Goal: Book appointment/travel/reservation

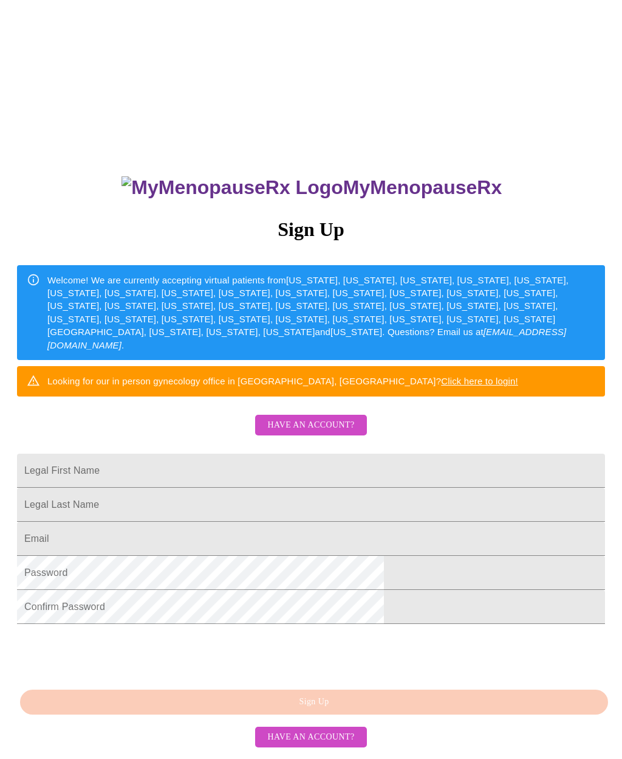
click at [282, 433] on span "Have an account?" at bounding box center [310, 425] width 87 height 15
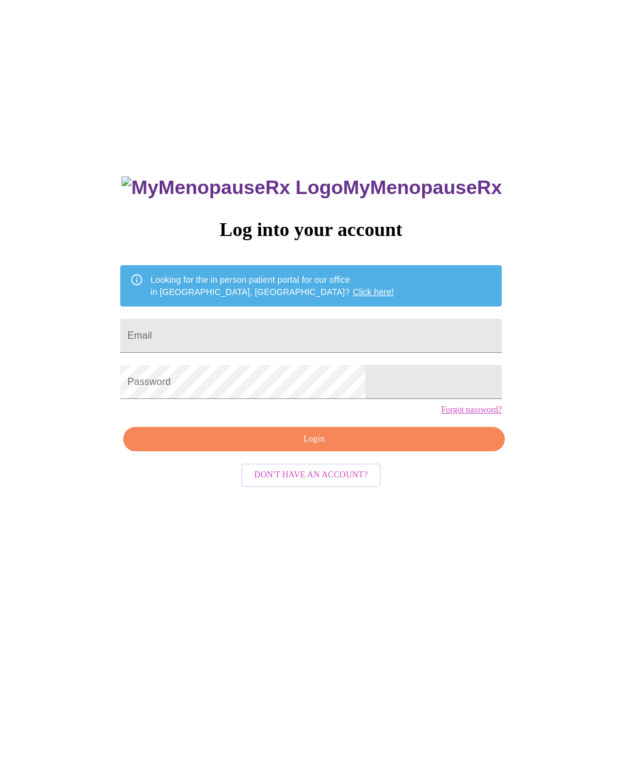
click at [215, 335] on input "Email" at bounding box center [311, 336] width 382 height 34
click at [225, 349] on input "Email" at bounding box center [311, 336] width 382 height 34
type input "[EMAIL_ADDRESS][DOMAIN_NAME]"
click at [309, 447] on span "Login" at bounding box center [314, 439] width 354 height 15
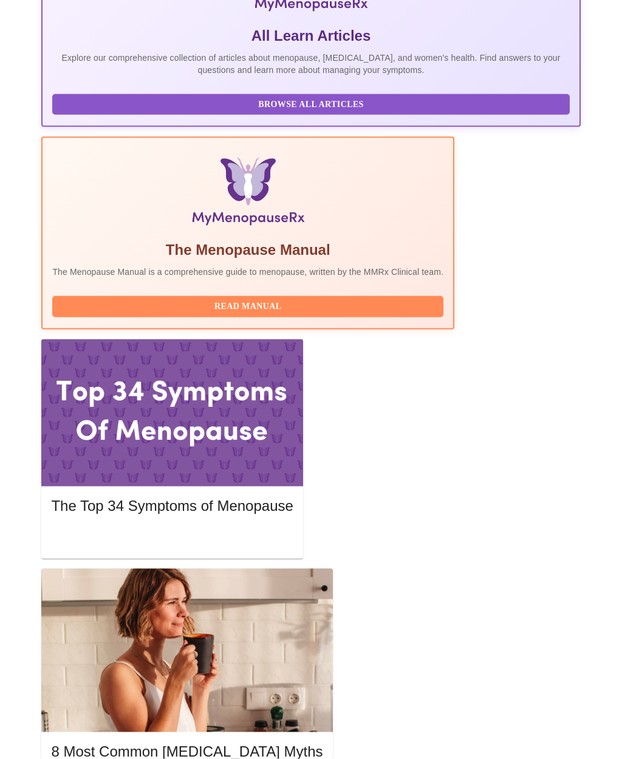
scroll to position [283, 0]
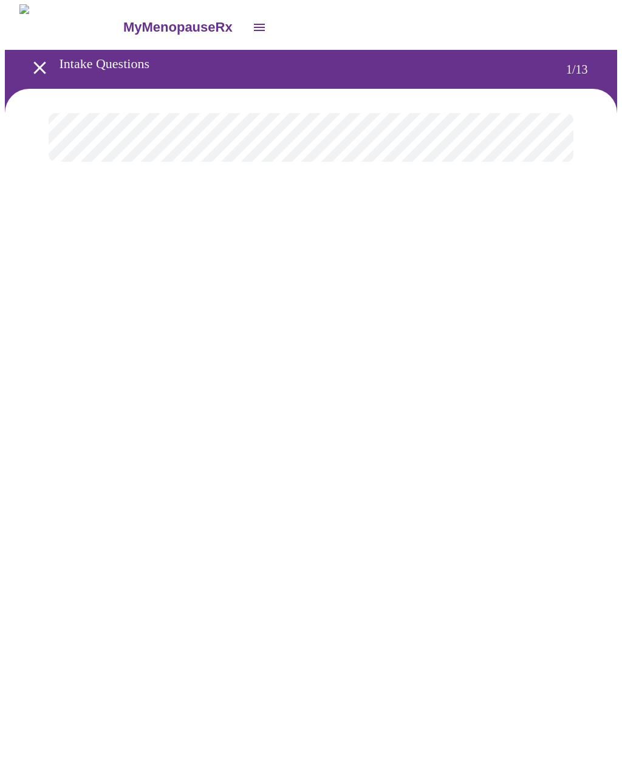
scroll to position [1, 0]
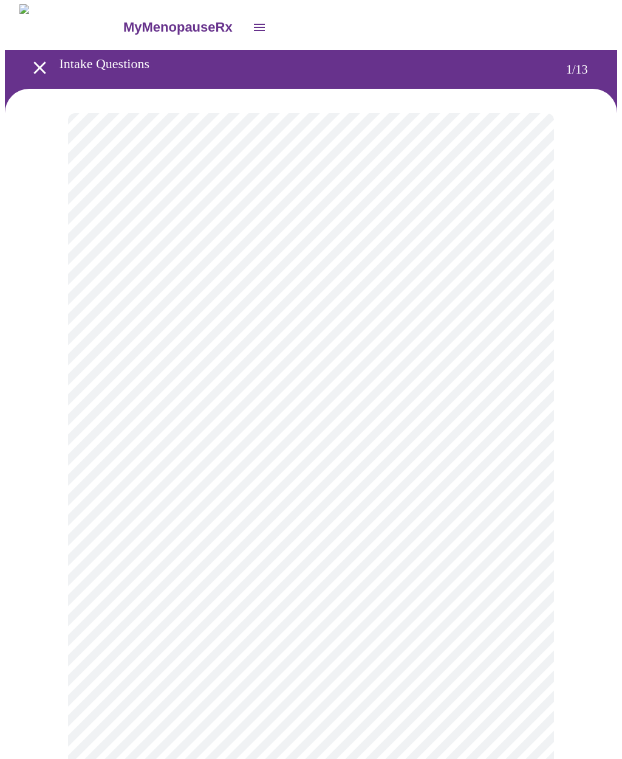
click at [148, 260] on body "MyMenopauseRx Intake Questions 1 / 13" at bounding box center [311, 604] width 613 height 1200
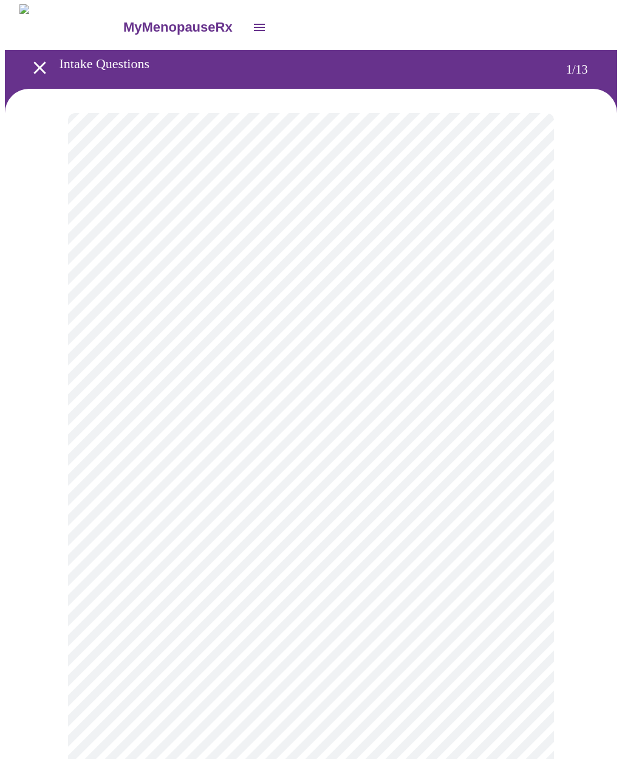
click at [106, 357] on body "MyMenopauseRx Intake Questions 1 / 13" at bounding box center [311, 600] width 613 height 1193
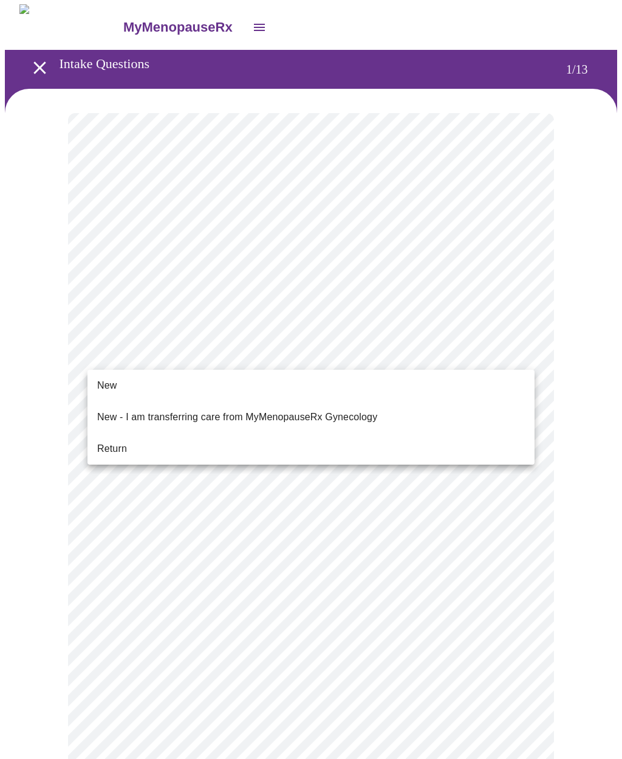
click at [103, 446] on li "Return" at bounding box center [311, 449] width 447 height 22
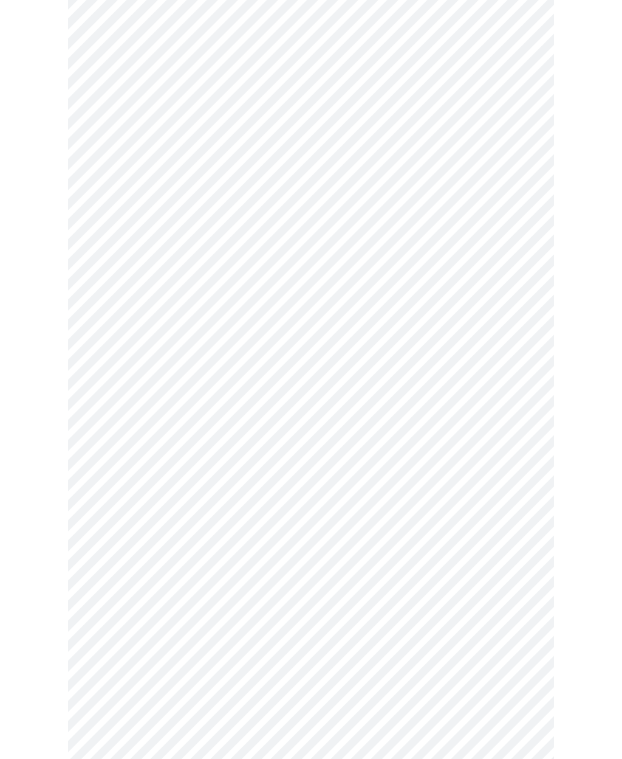
scroll to position [0, 0]
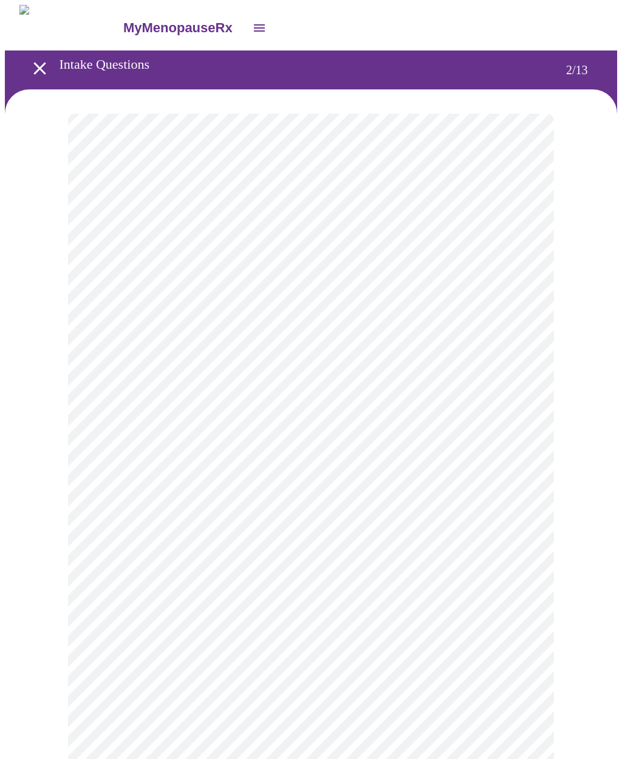
click at [140, 243] on body "MyMenopauseRx Intake Questions 2 / 13" at bounding box center [311, 425] width 613 height 841
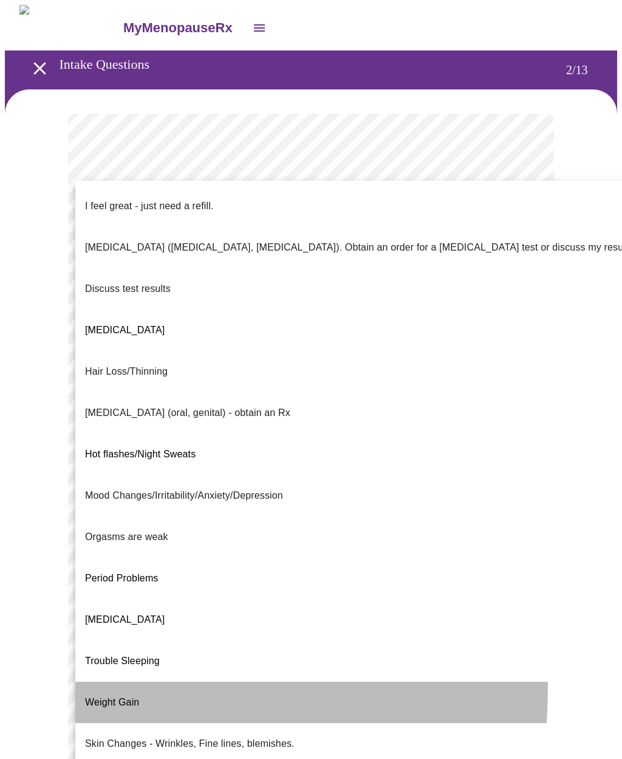
click at [117, 697] on span "Weight Gain" at bounding box center [112, 702] width 54 height 10
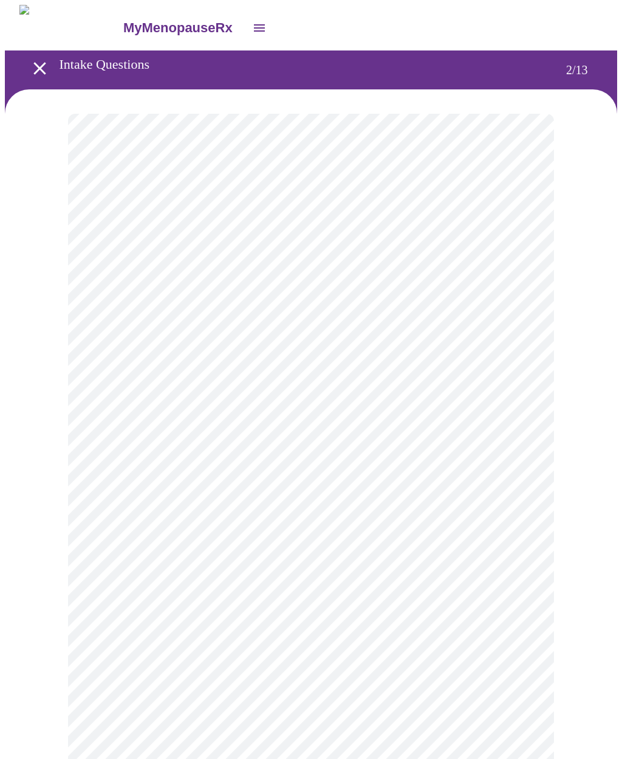
click at [102, 354] on body "MyMenopauseRx Intake Questions 2 / 13" at bounding box center [311, 422] width 613 height 835
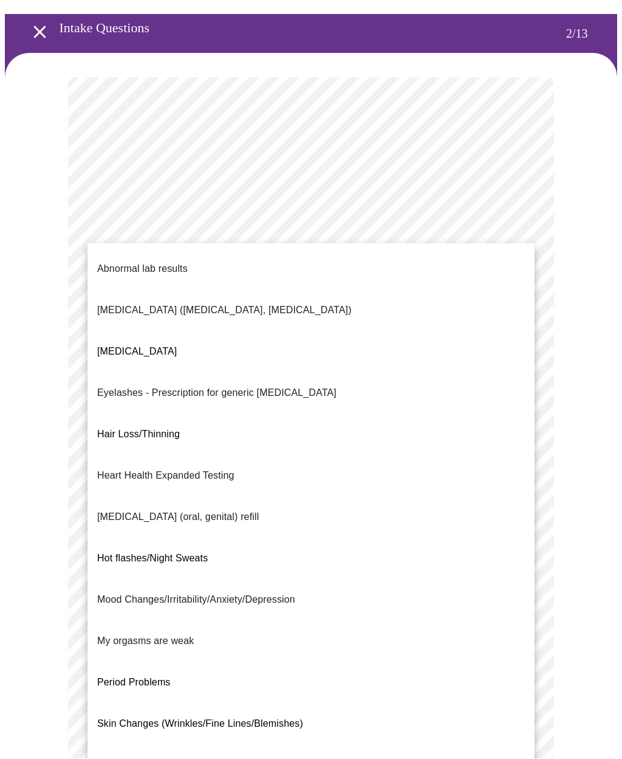
scroll to position [36, 0]
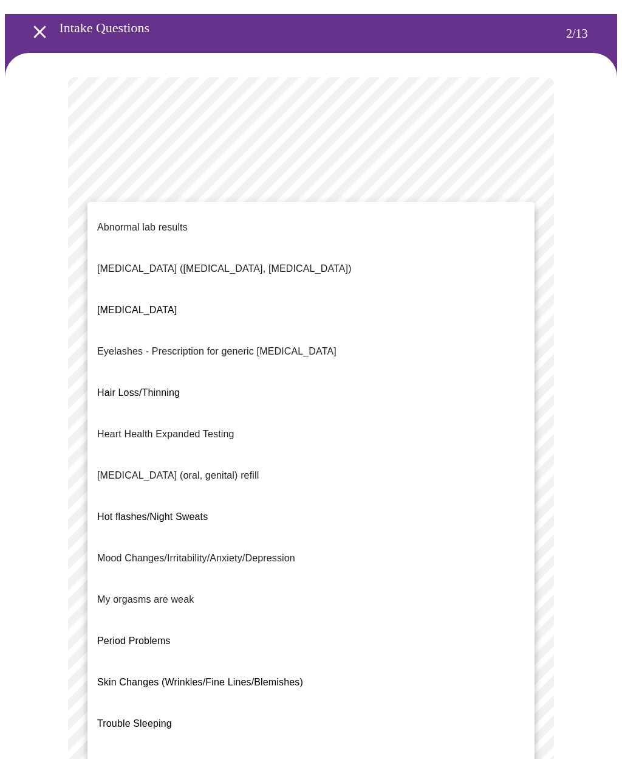
click at [54, 471] on div at bounding box center [311, 379] width 622 height 759
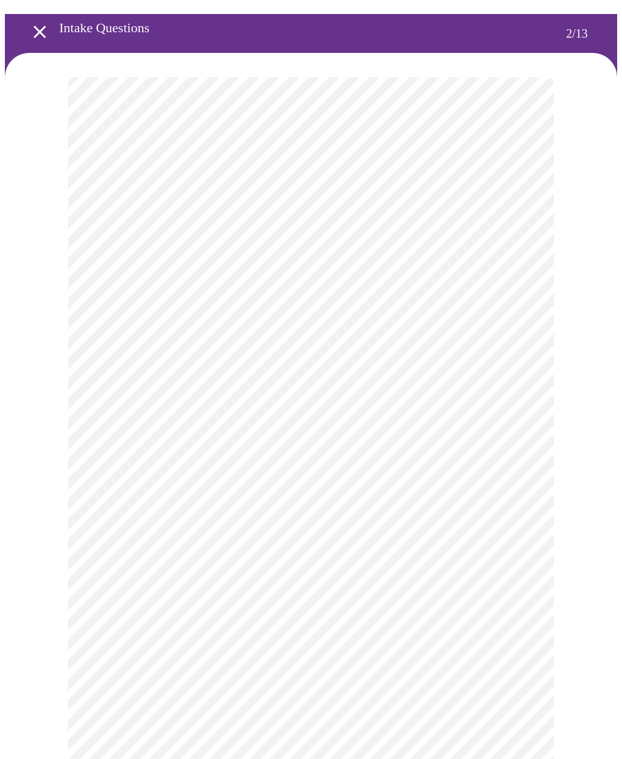
click at [103, 324] on body "MyMenopauseRx Intake Questions 2 / 13" at bounding box center [311, 385] width 613 height 835
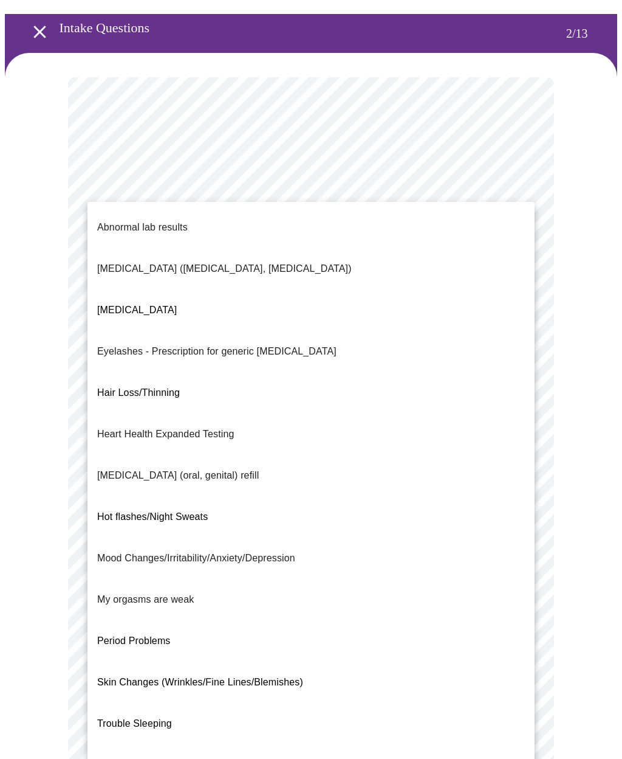
click at [33, 586] on div at bounding box center [311, 379] width 622 height 759
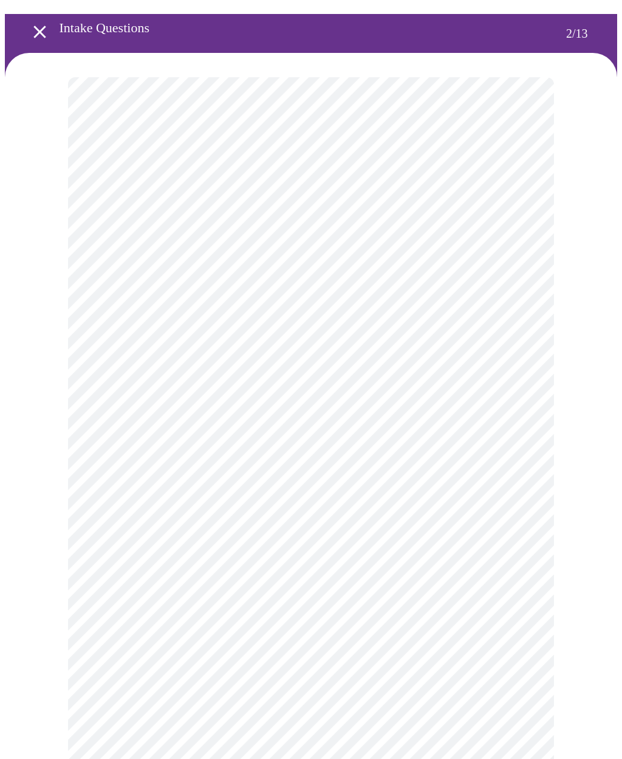
click at [123, 321] on body "MyMenopauseRx Intake Questions 2 / 13" at bounding box center [311, 385] width 613 height 835
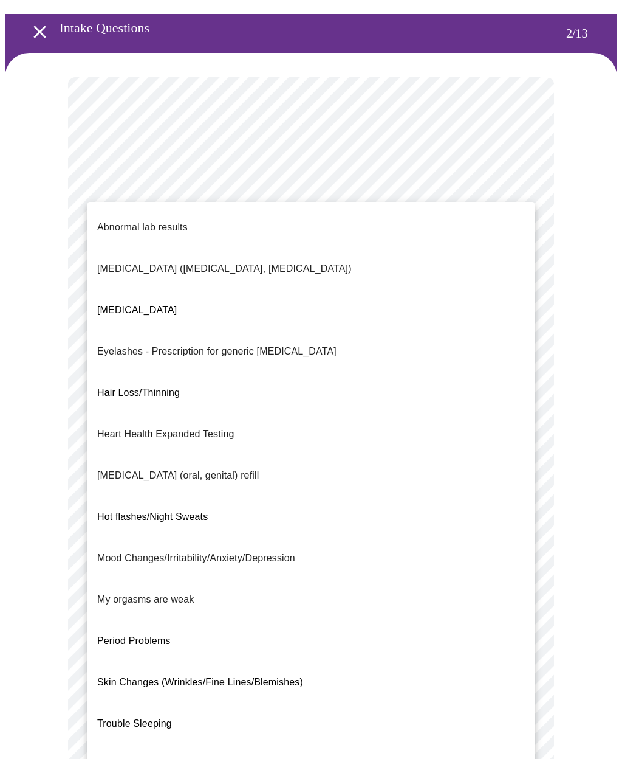
click at [122, 305] on span "[MEDICAL_DATA]" at bounding box center [137, 310] width 80 height 10
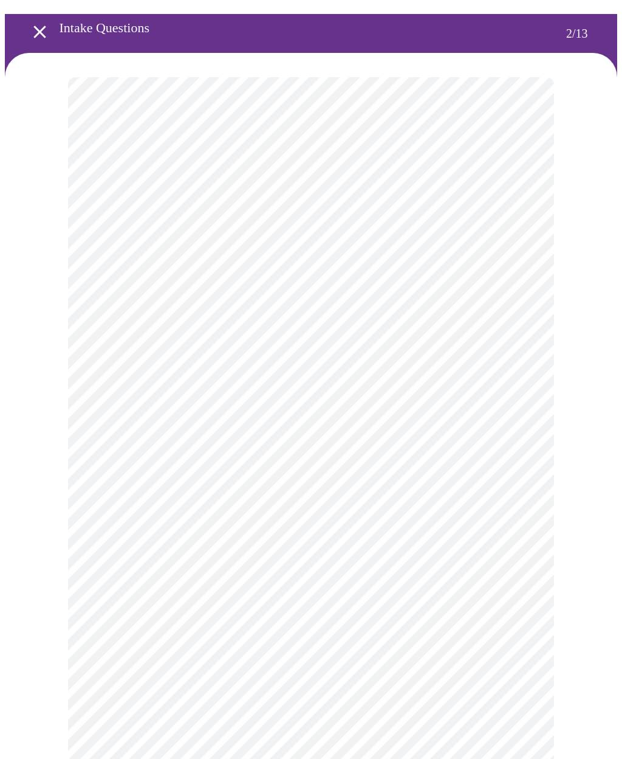
click at [113, 444] on body "MyMenopauseRx Intake Questions 2 / 13" at bounding box center [311, 382] width 613 height 828
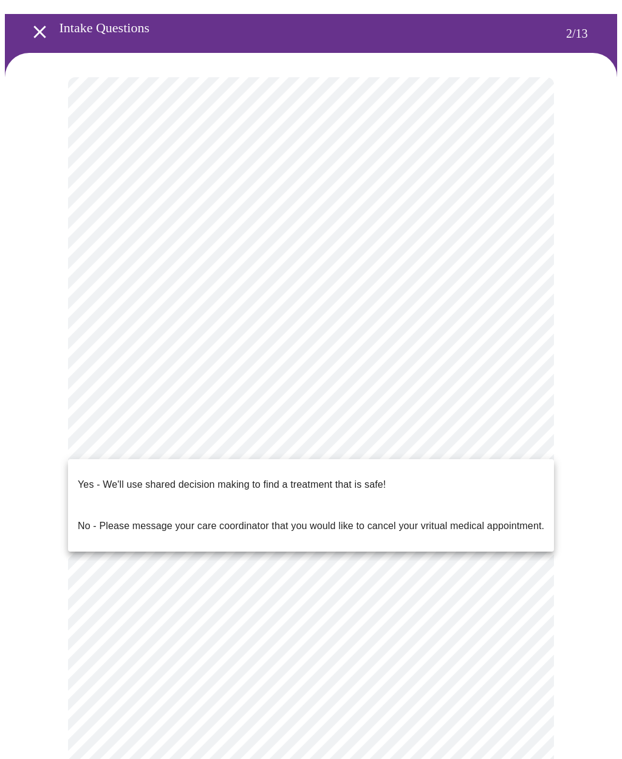
click at [119, 477] on p "Yes - We'll use shared decision making to find a treatment that is safe!" at bounding box center [232, 484] width 308 height 15
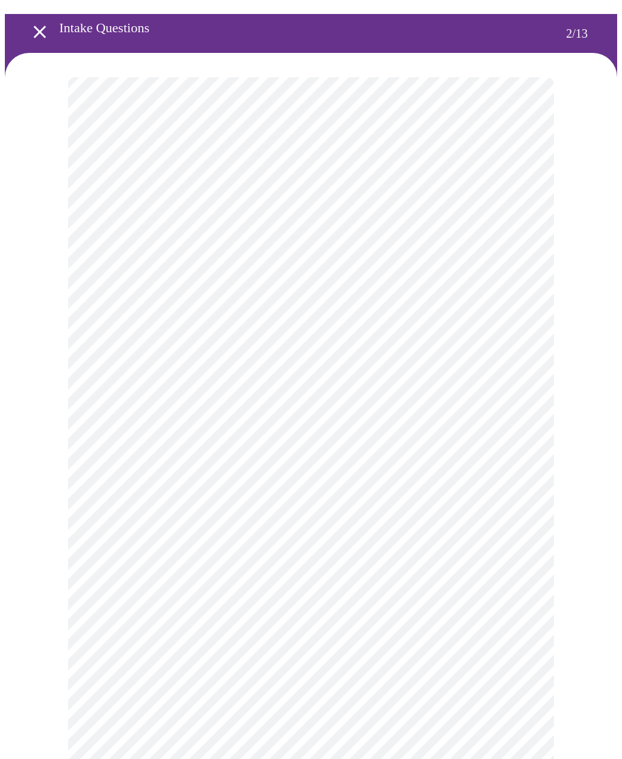
scroll to position [63, 0]
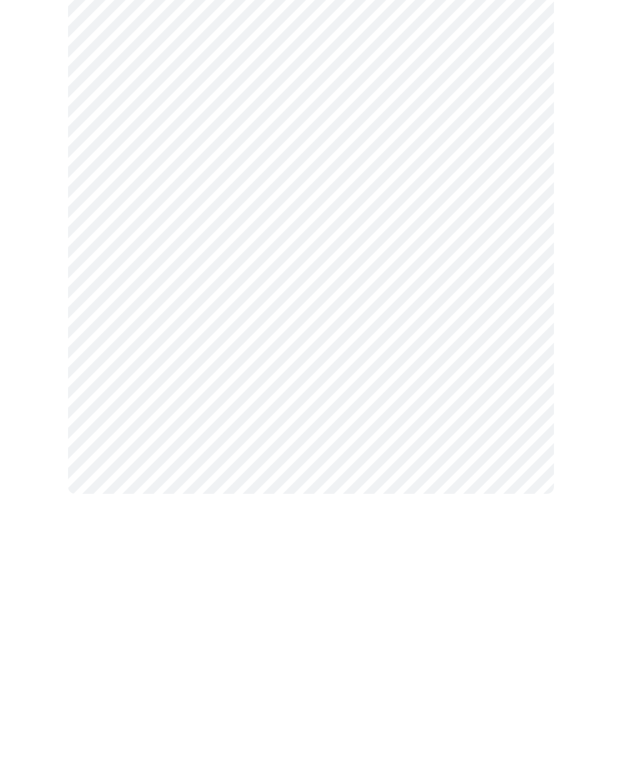
click at [506, 55] on body "MyMenopauseRx Intake Questions 2 / 13" at bounding box center [311, 352] width 613 height 821
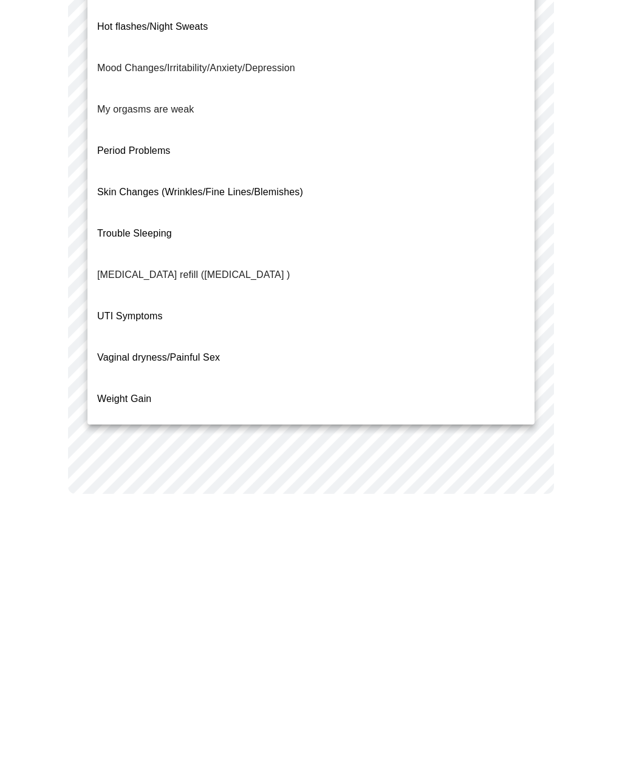
scroll to position [63, 0]
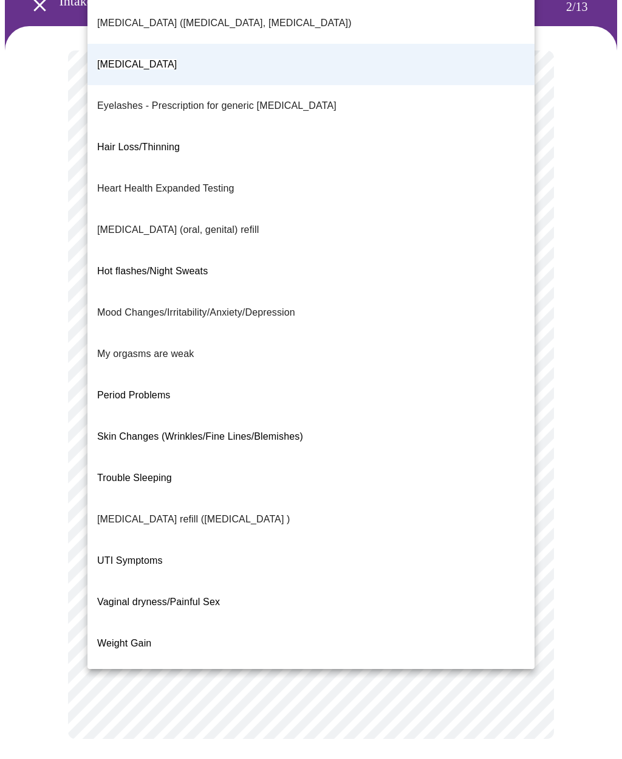
click at [16, 312] on div at bounding box center [311, 379] width 622 height 759
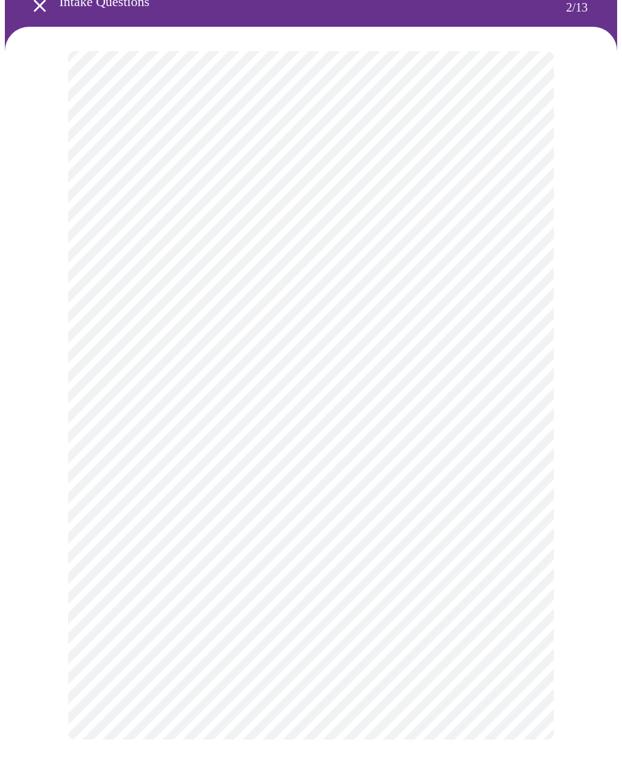
click at [38, 322] on div at bounding box center [311, 395] width 613 height 737
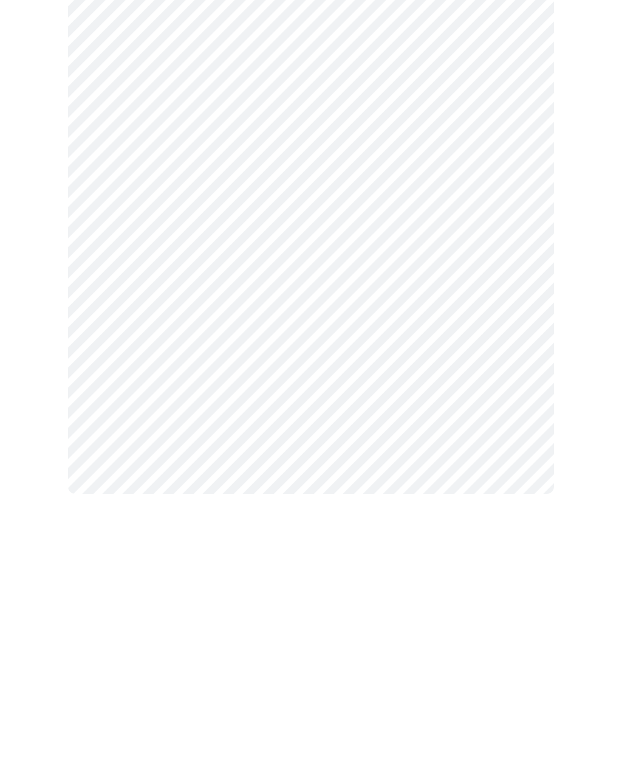
scroll to position [36, 0]
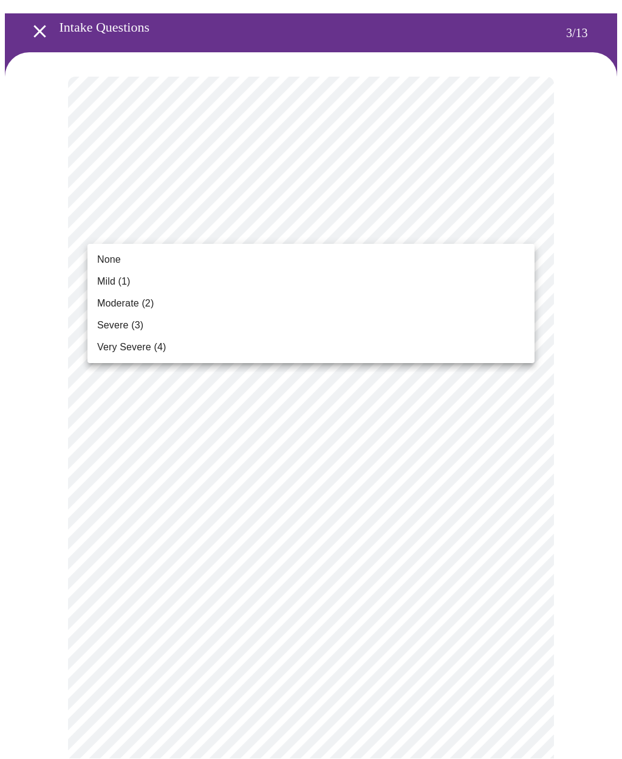
scroll to position [37, 0]
click at [109, 284] on span "Mild (1)" at bounding box center [113, 282] width 33 height 15
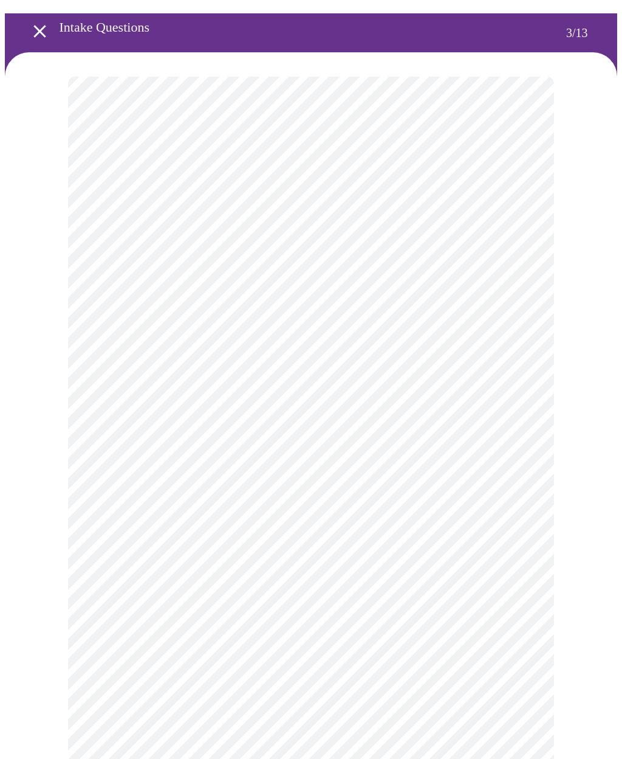
click at [106, 335] on body "MyMenopauseRx Intake Questions 3 / 13" at bounding box center [311, 765] width 613 height 1594
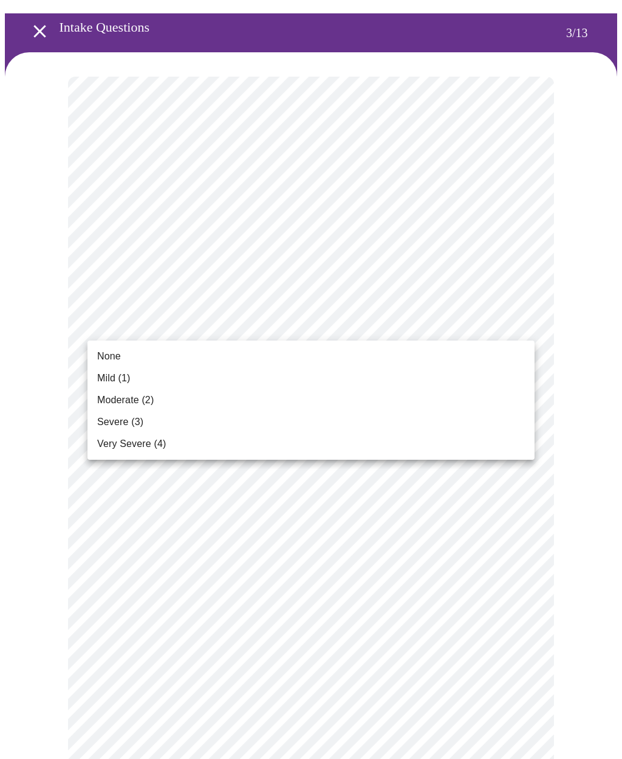
click at [103, 351] on span "None" at bounding box center [109, 356] width 24 height 15
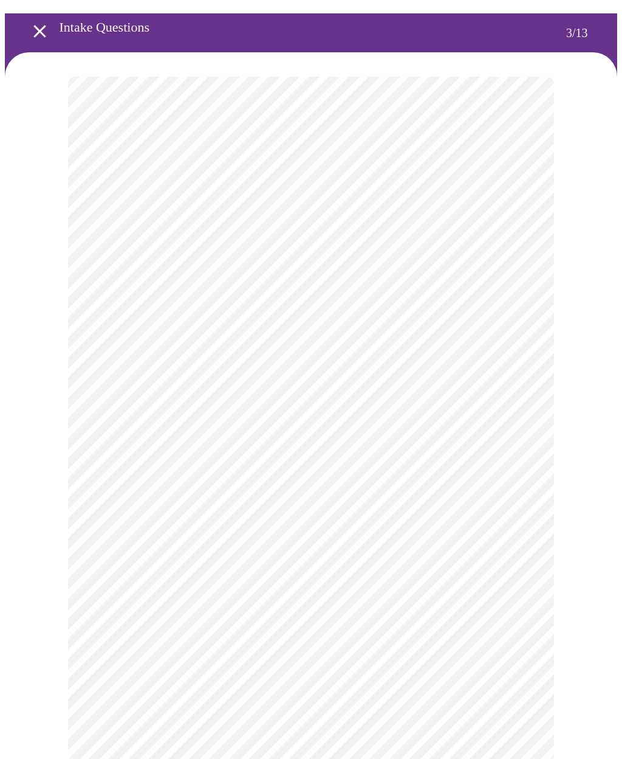
click at [105, 422] on body "MyMenopauseRx Intake Questions 3 / 13" at bounding box center [311, 756] width 613 height 1577
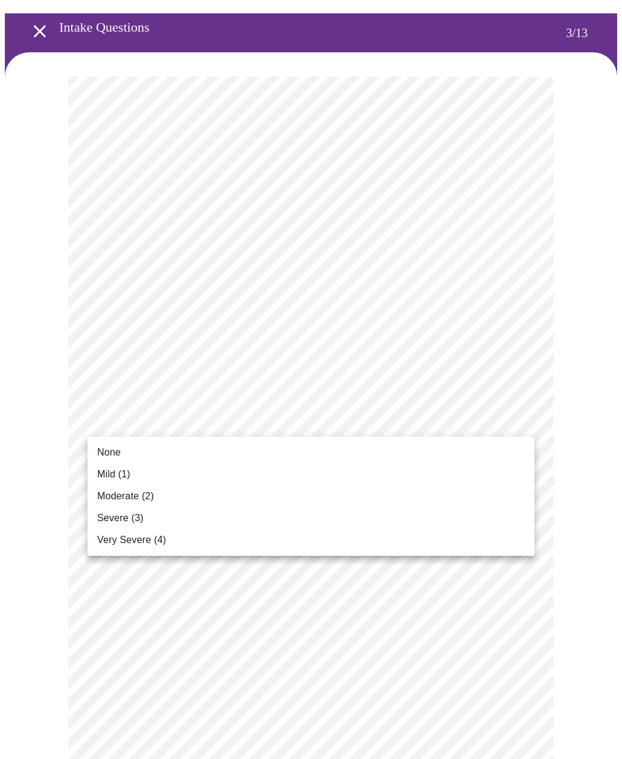
click at [98, 468] on span "Mild (1)" at bounding box center [113, 474] width 33 height 15
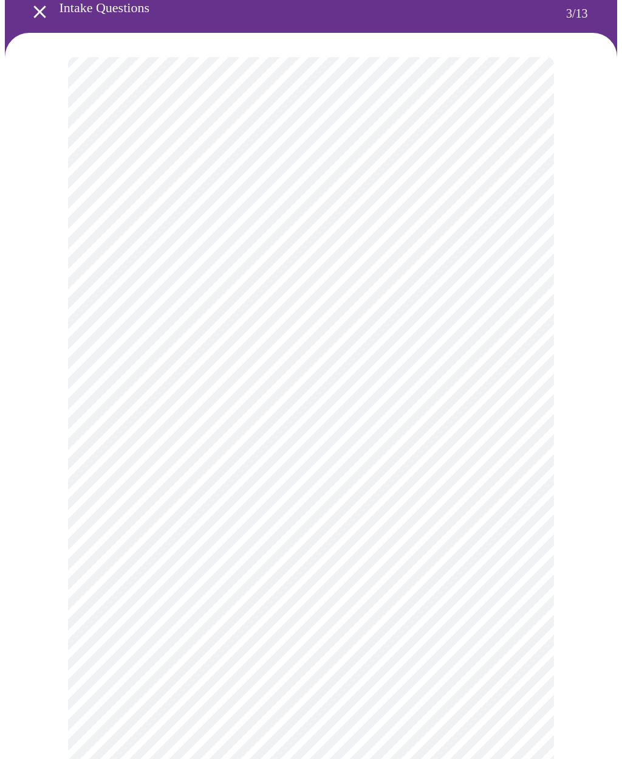
scroll to position [63, 0]
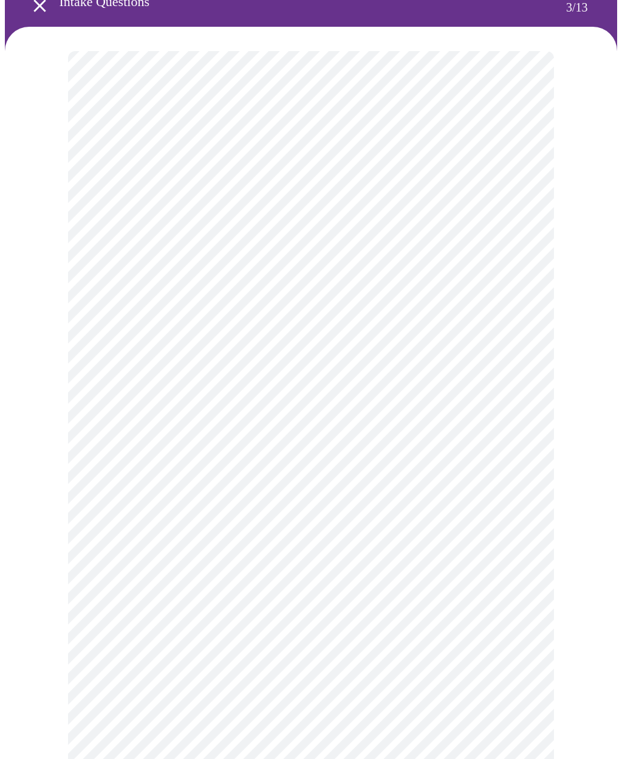
click at [111, 489] on body "MyMenopauseRx Intake Questions 3 / 13" at bounding box center [311, 722] width 613 height 1561
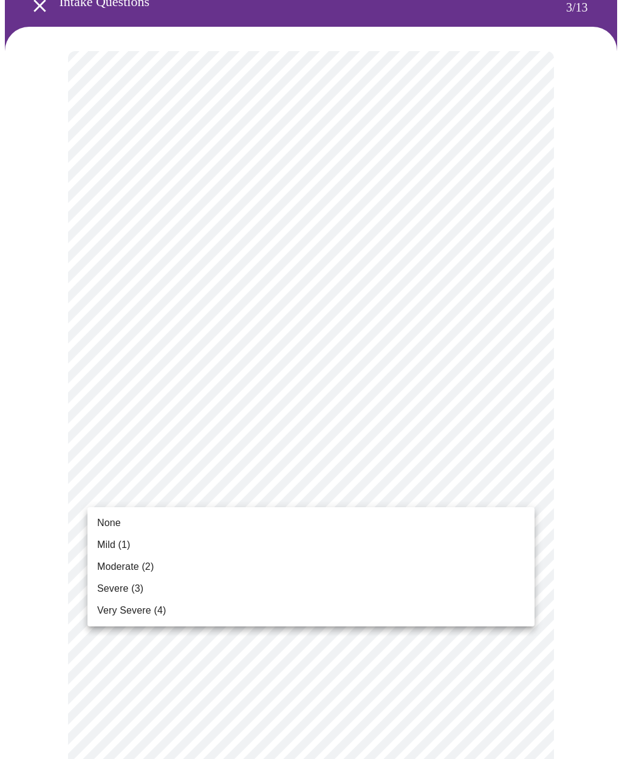
click at [109, 565] on span "Moderate (2)" at bounding box center [125, 566] width 57 height 15
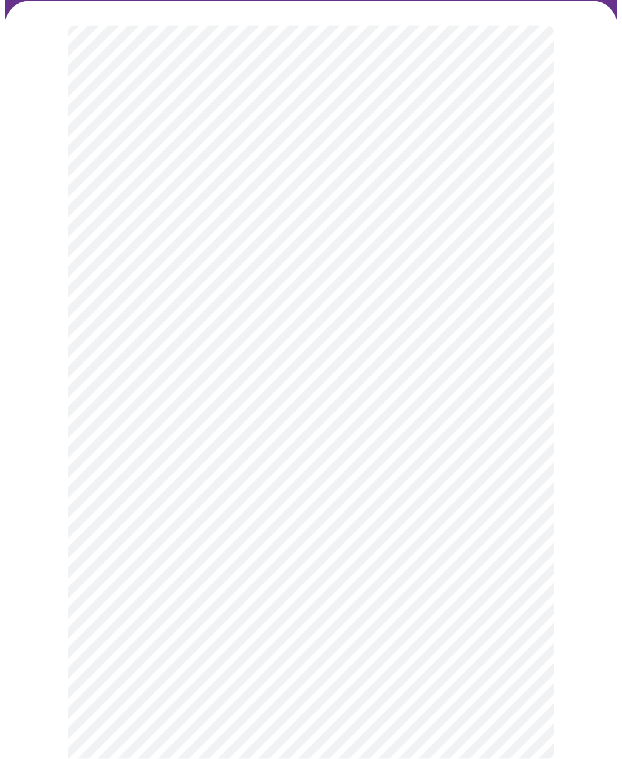
scroll to position [94, 0]
click at [108, 539] on body "MyMenopauseRx Intake Questions 3 / 13" at bounding box center [311, 683] width 613 height 1545
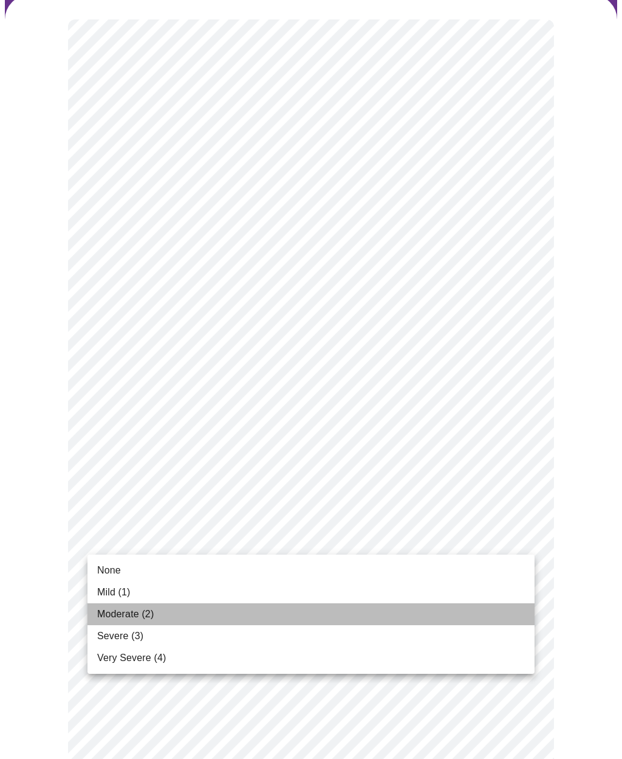
click at [109, 615] on span "Moderate (2)" at bounding box center [125, 614] width 57 height 15
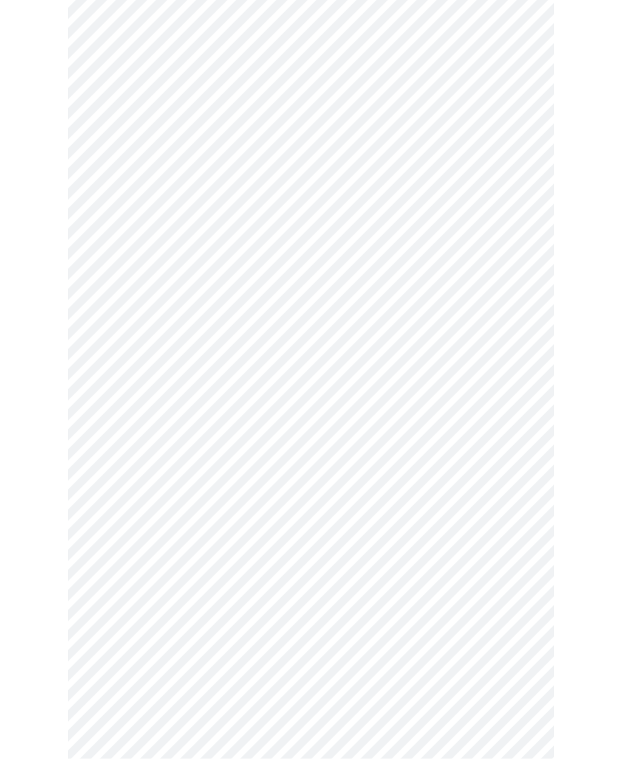
click at [117, 427] on body "MyMenopauseRx Intake Questions 3 / 13" at bounding box center [311, 483] width 613 height 1528
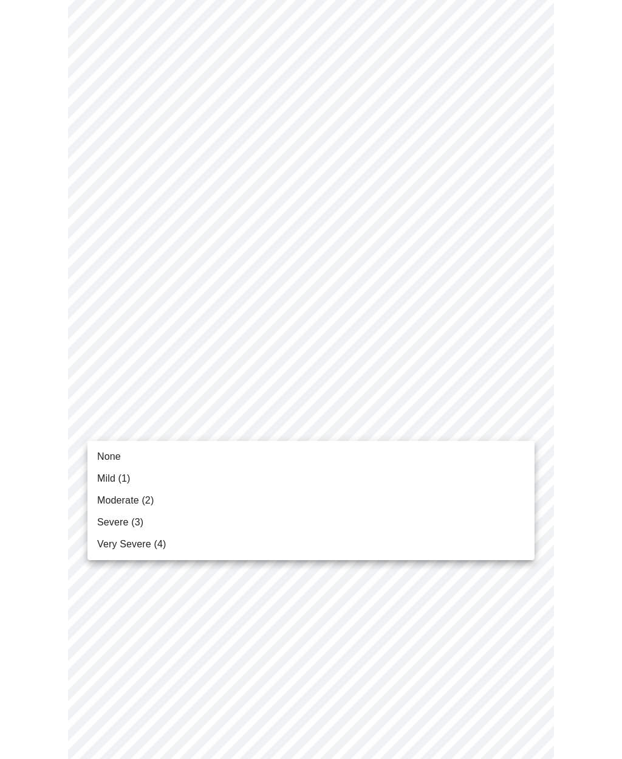
click at [107, 500] on span "Moderate (2)" at bounding box center [125, 500] width 57 height 15
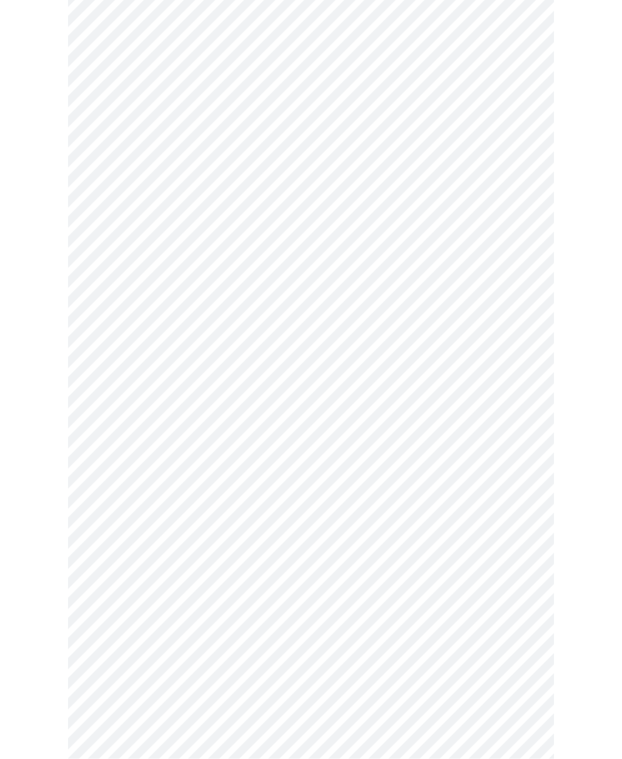
scroll to position [322, 0]
click at [111, 488] on body "MyMenopauseRx Intake Questions 3 / 13" at bounding box center [311, 439] width 613 height 1512
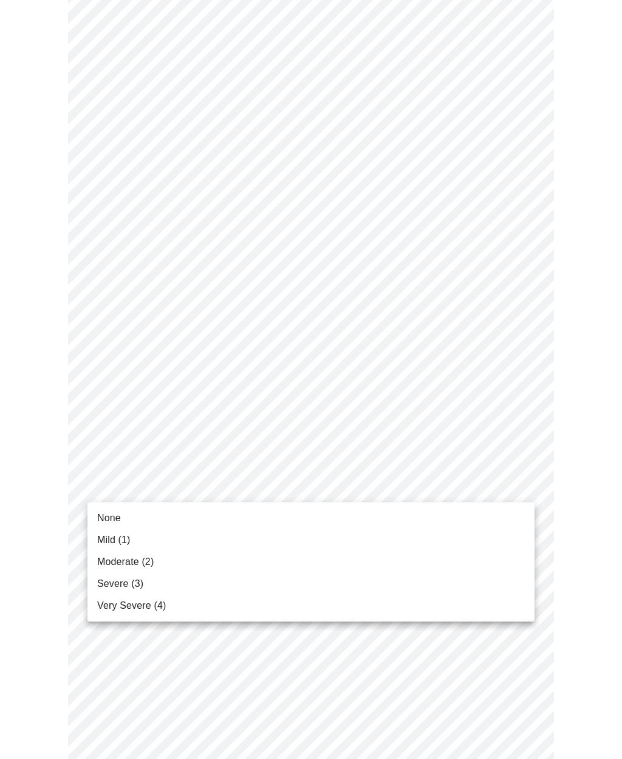
click at [110, 560] on span "Moderate (2)" at bounding box center [125, 561] width 57 height 15
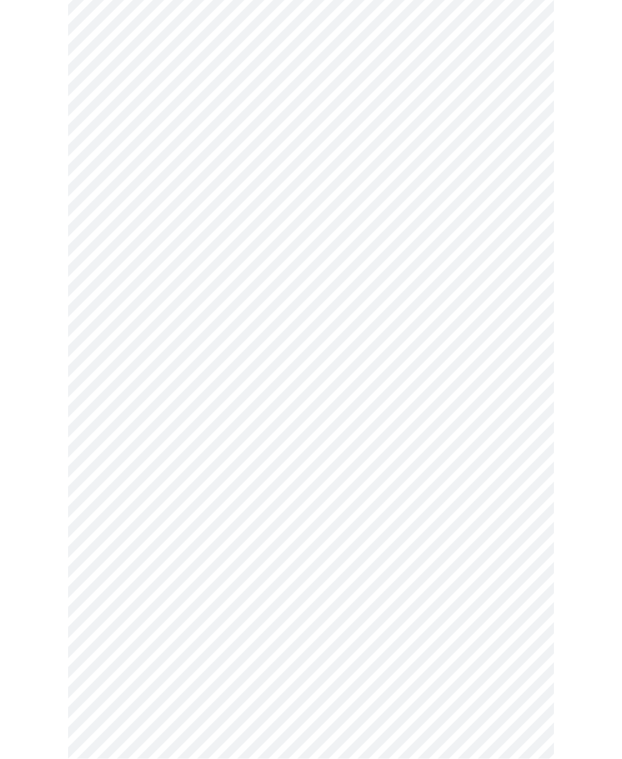
scroll to position [354, 0]
click at [111, 547] on body "MyMenopauseRx Intake Questions 3 / 13" at bounding box center [311, 398] width 613 height 1495
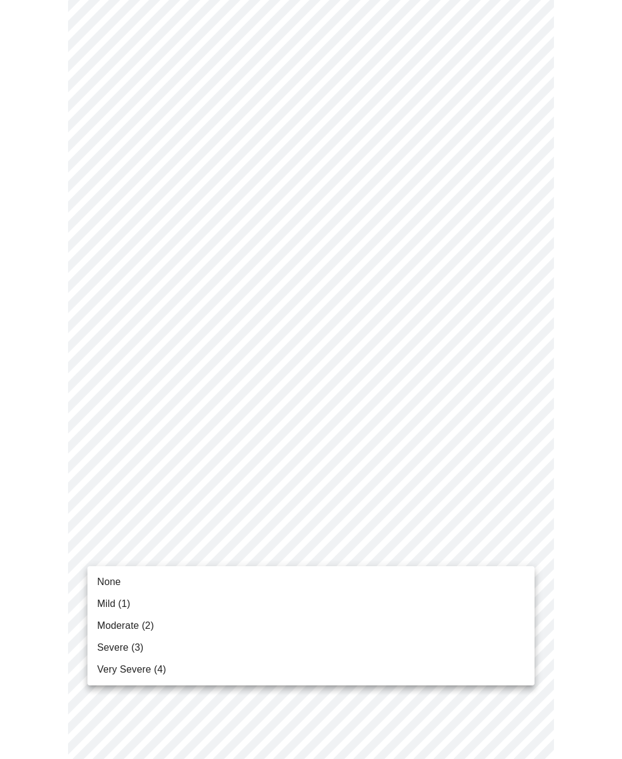
click at [97, 620] on li "Moderate (2)" at bounding box center [311, 626] width 447 height 22
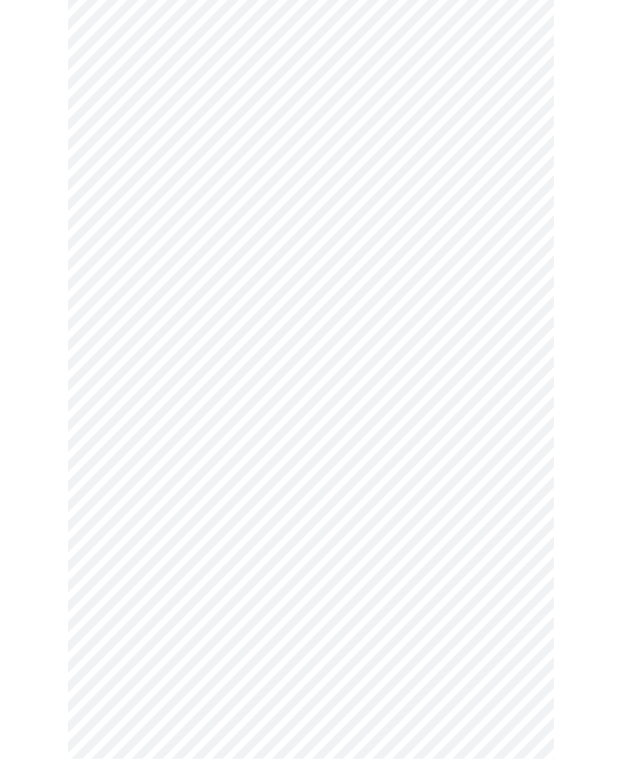
click at [120, 509] on body "MyMenopauseRx Intake Questions 3 / 13" at bounding box center [311, 248] width 613 height 1479
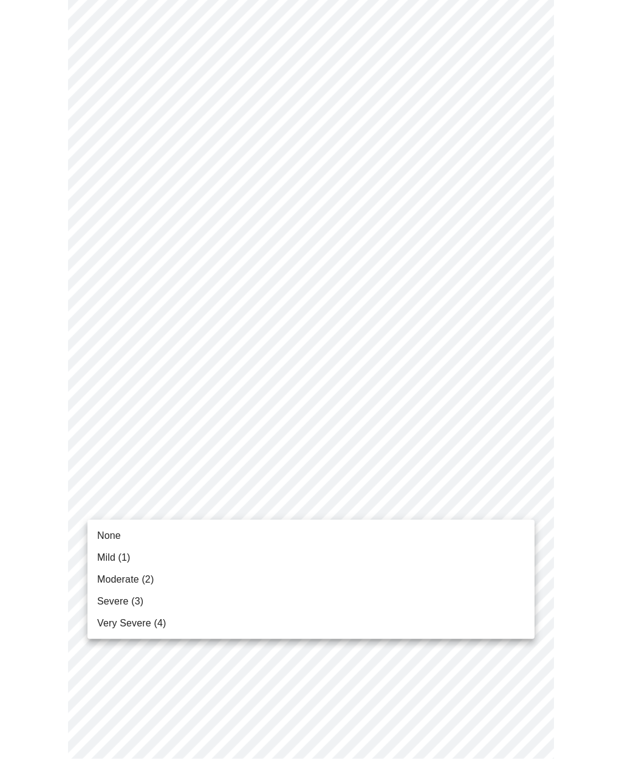
scroll to position [496, 0]
click at [103, 585] on span "Moderate (2)" at bounding box center [125, 579] width 57 height 15
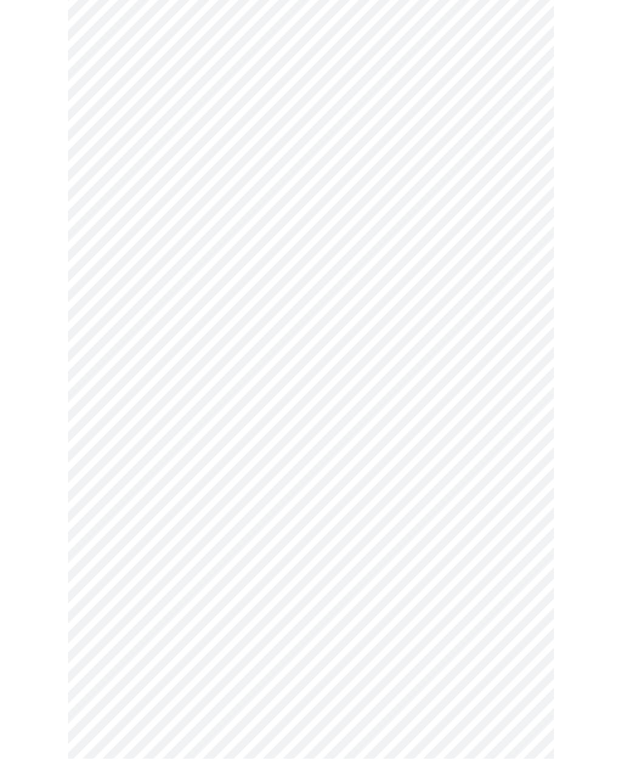
scroll to position [547, 0]
click at [107, 543] on body "MyMenopauseRx Intake Questions 3 / 13" at bounding box center [311, 189] width 613 height 1463
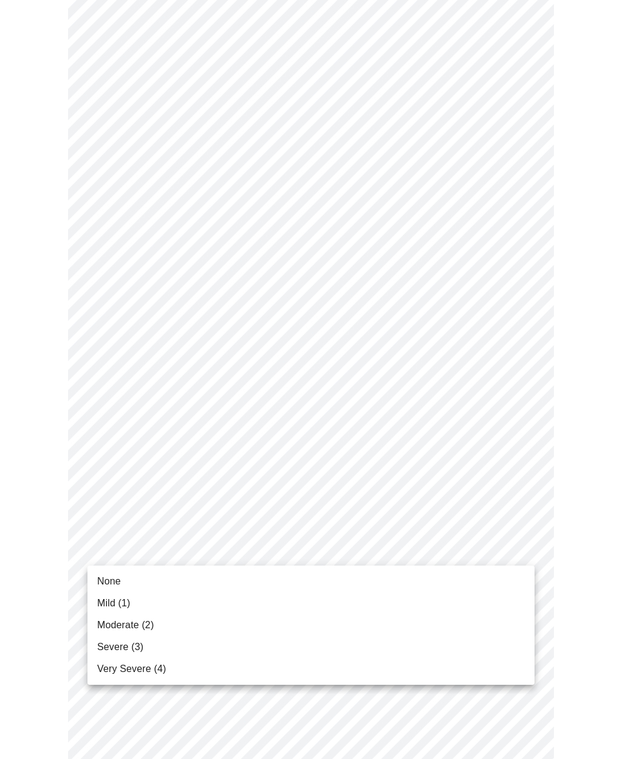
click at [105, 623] on span "Moderate (2)" at bounding box center [125, 625] width 57 height 15
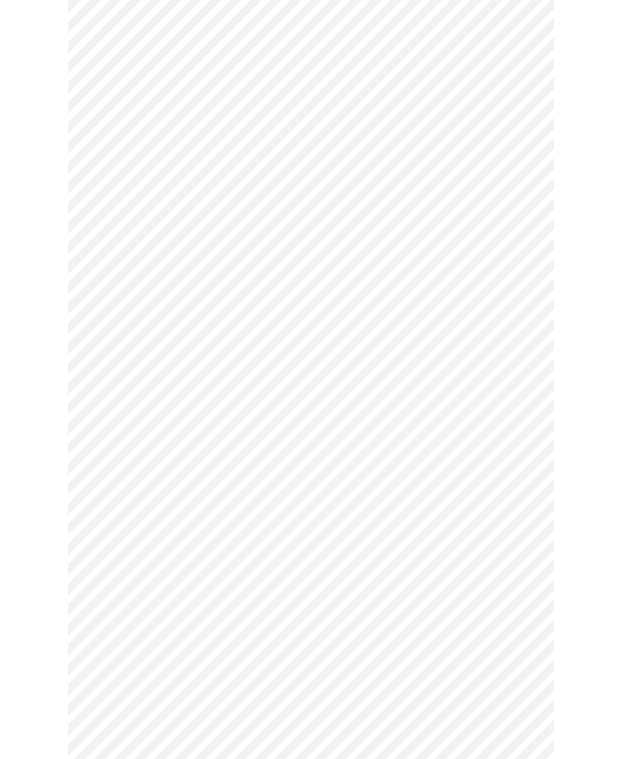
scroll to position [646, 0]
click at [109, 543] on body "MyMenopauseRx Intake Questions 3 / 13" at bounding box center [311, 82] width 613 height 1446
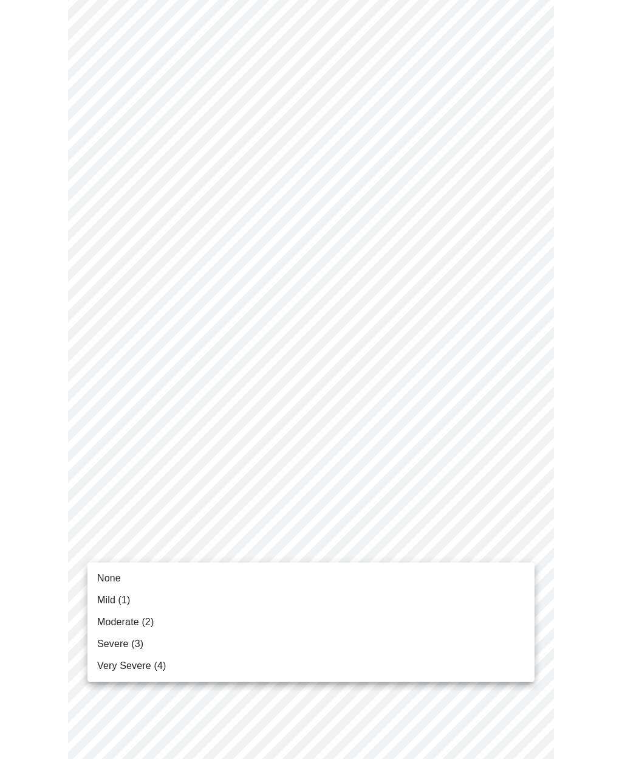
click at [101, 623] on span "Moderate (2)" at bounding box center [125, 622] width 57 height 15
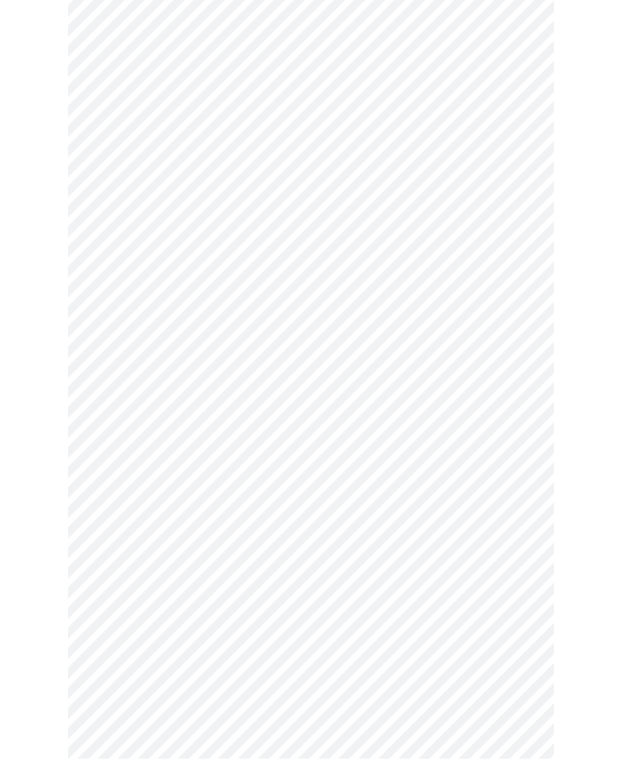
scroll to position [350, 0]
click at [119, 394] on body "MyMenopauseRx Intake Questions 4 / 13" at bounding box center [311, 253] width 613 height 1197
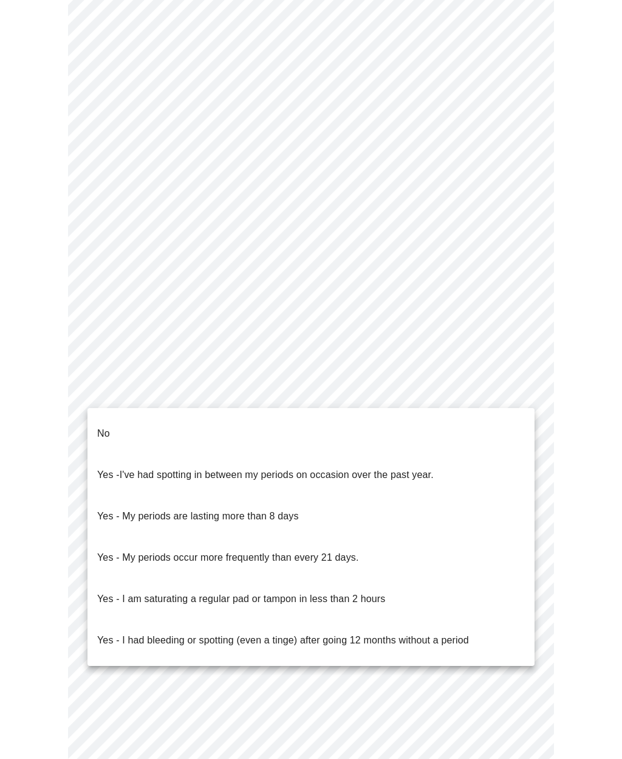
click at [108, 426] on p "No" at bounding box center [103, 433] width 13 height 15
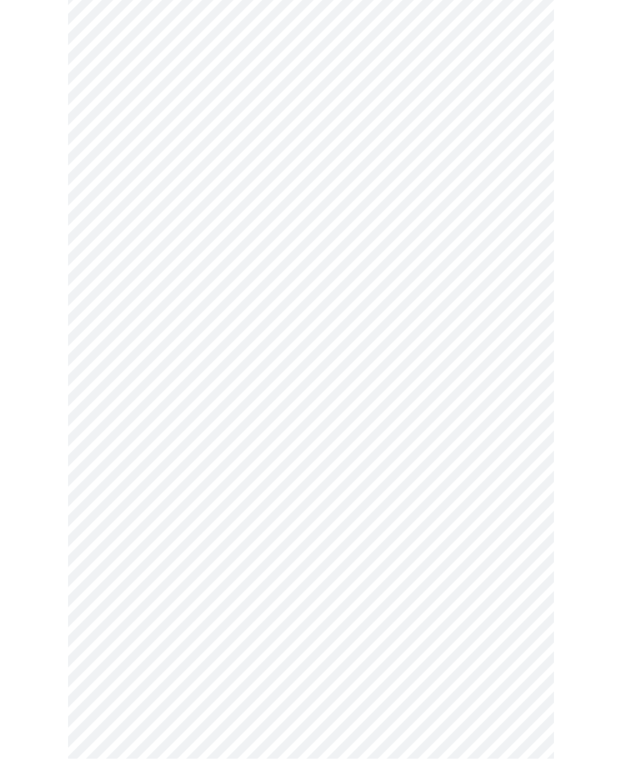
scroll to position [361, 0]
click at [116, 472] on body "MyMenopauseRx Intake Questions 4 / 13" at bounding box center [311, 239] width 613 height 1190
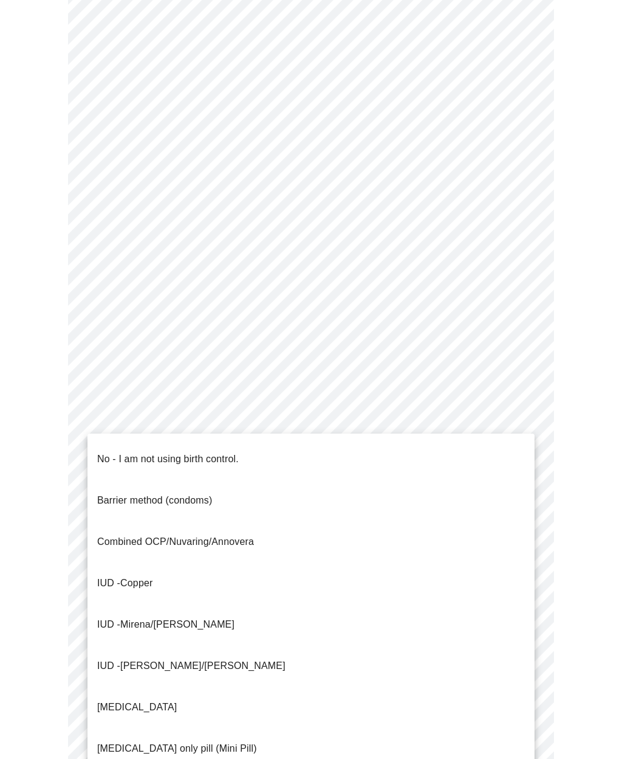
click at [107, 452] on p "No - I am not using birth control." at bounding box center [168, 459] width 142 height 15
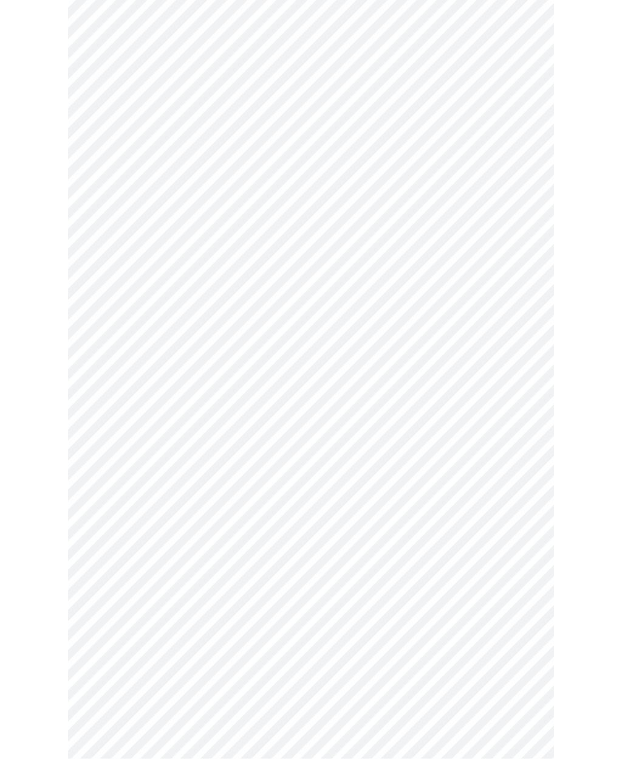
scroll to position [371, 0]
click at [112, 539] on body "MyMenopauseRx Intake Questions 4 / 13" at bounding box center [311, 226] width 613 height 1184
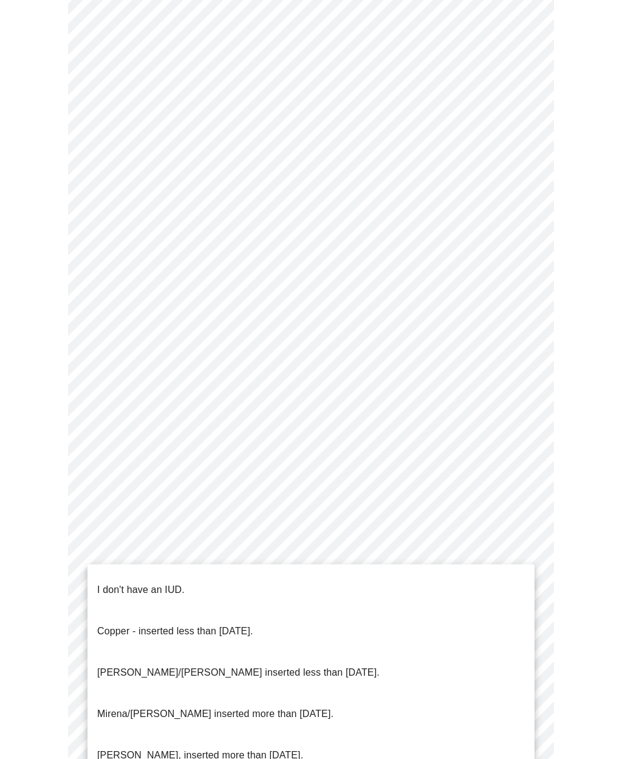
click at [110, 582] on p "I don't have an IUD." at bounding box center [141, 589] width 88 height 15
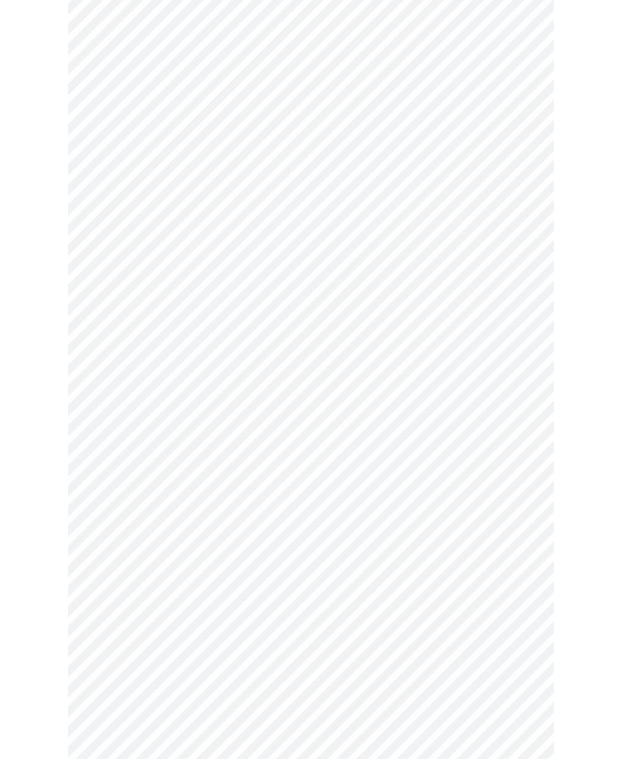
scroll to position [376, 0]
click at [107, 644] on body "MyMenopauseRx Intake Questions 4 / 13" at bounding box center [311, 217] width 613 height 1177
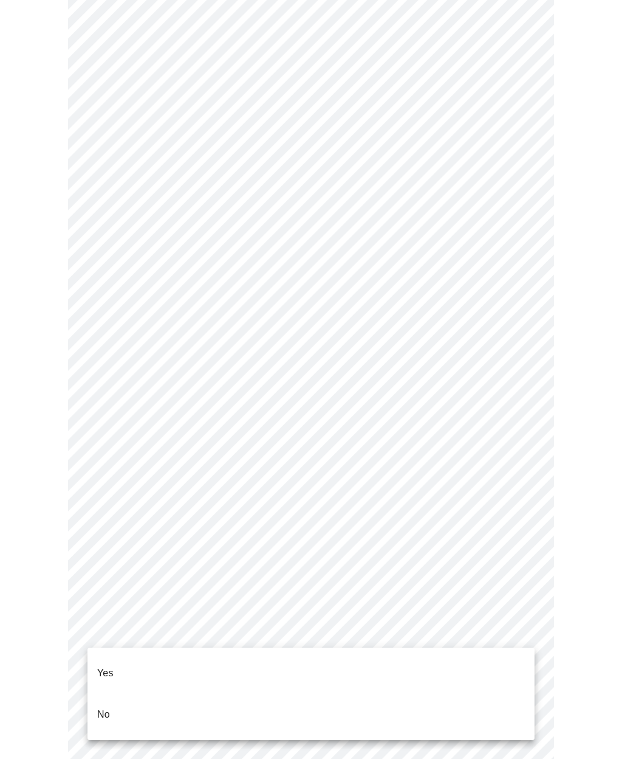
click at [100, 666] on p "Yes" at bounding box center [105, 673] width 16 height 15
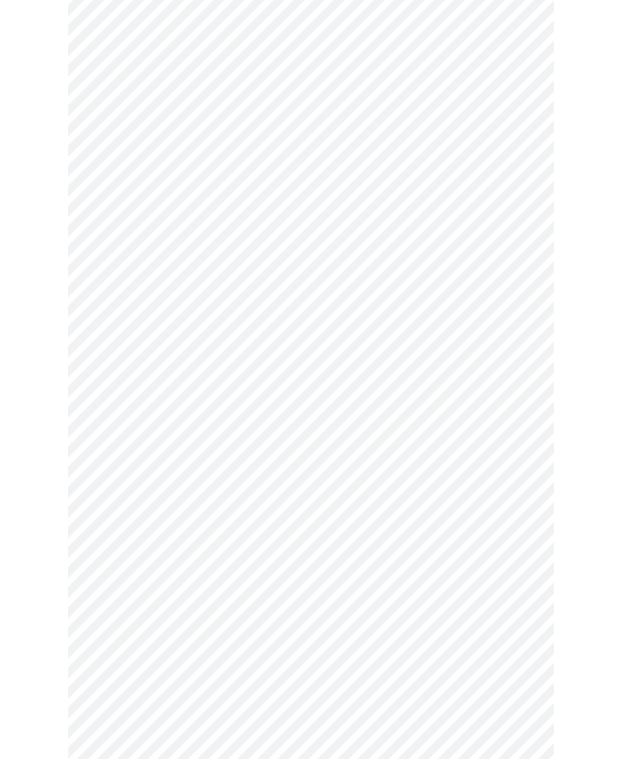
scroll to position [0, 0]
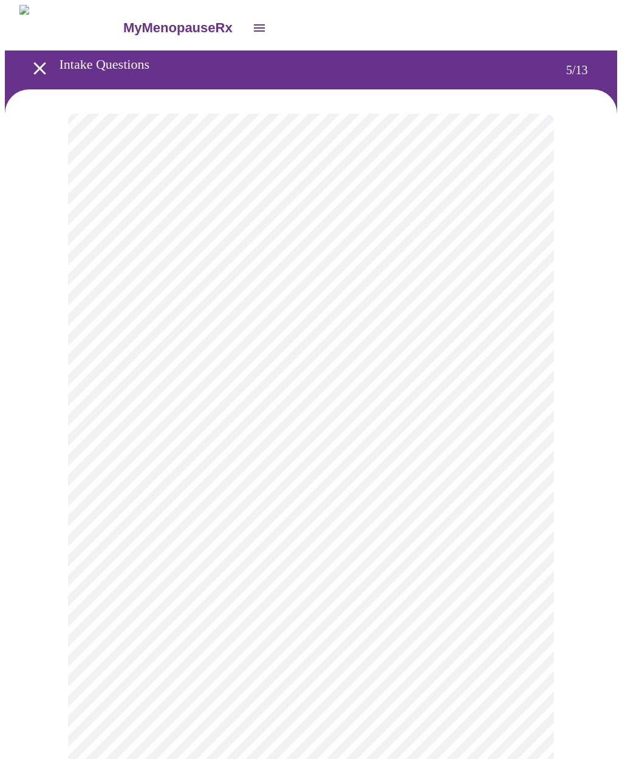
click at [133, 334] on body "MyMenopauseRx Intake Questions 5 / 13" at bounding box center [311, 450] width 613 height 891
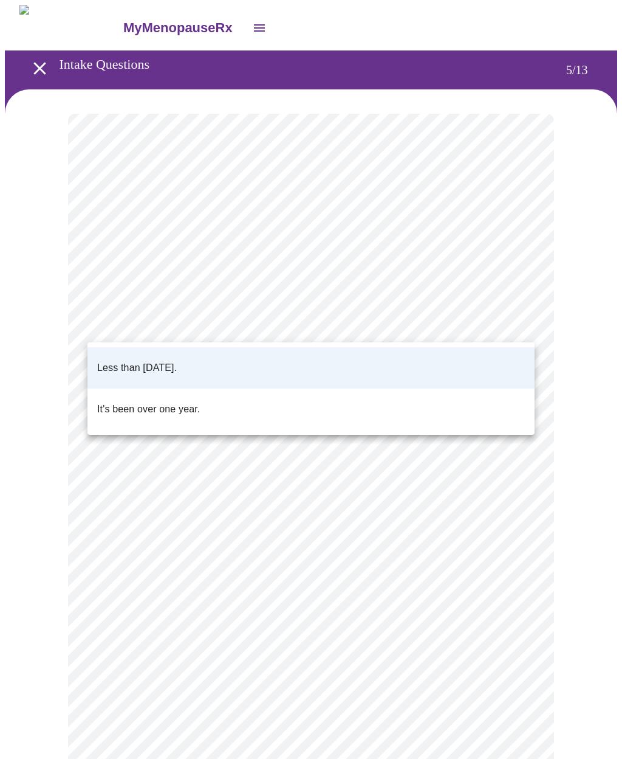
click at [106, 361] on p "Less than [DATE]." at bounding box center [137, 367] width 80 height 15
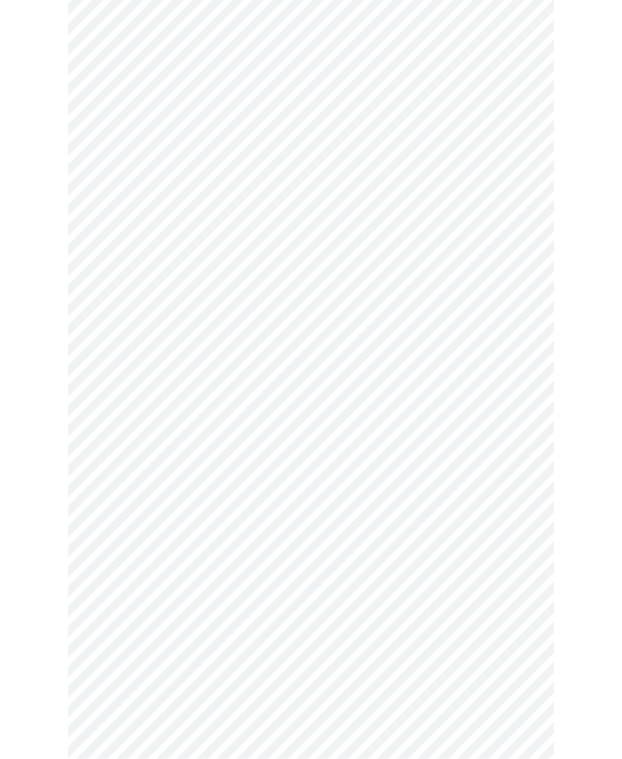
scroll to position [2919, 0]
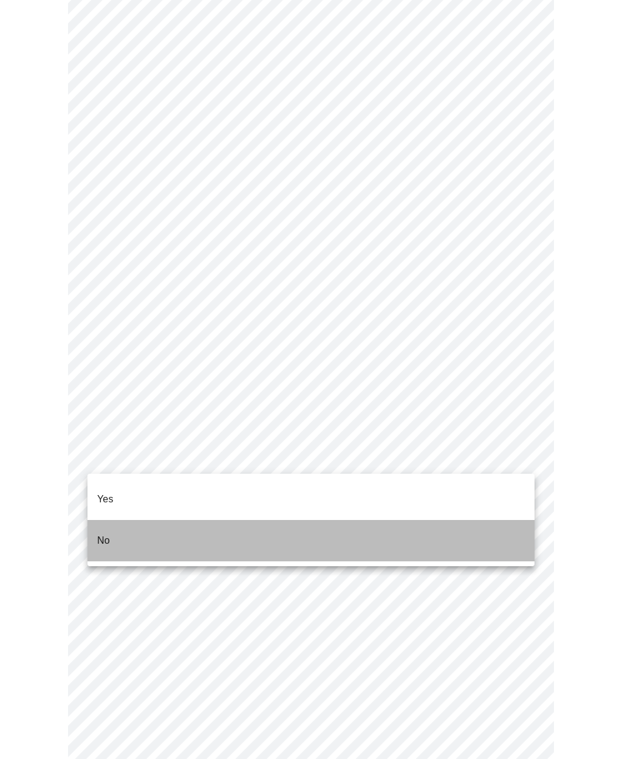
click at [102, 533] on p "No" at bounding box center [103, 540] width 13 height 15
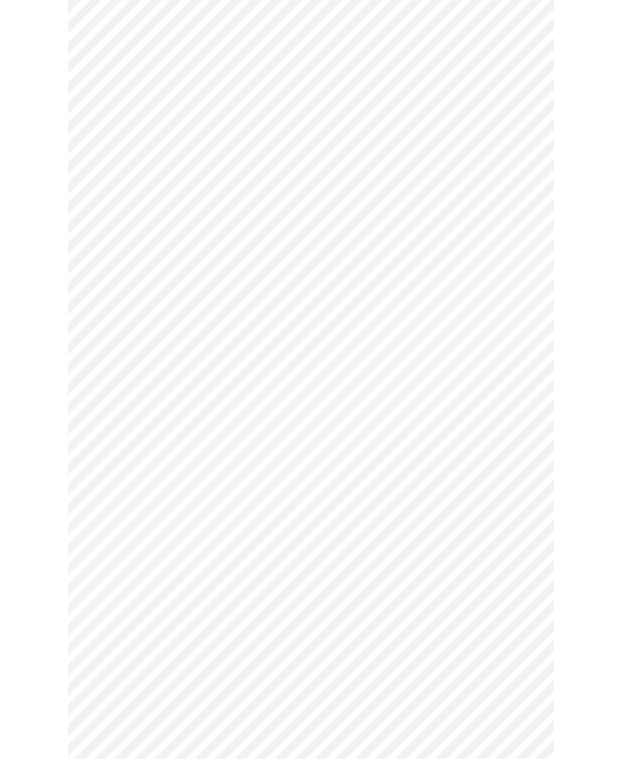
scroll to position [639, 0]
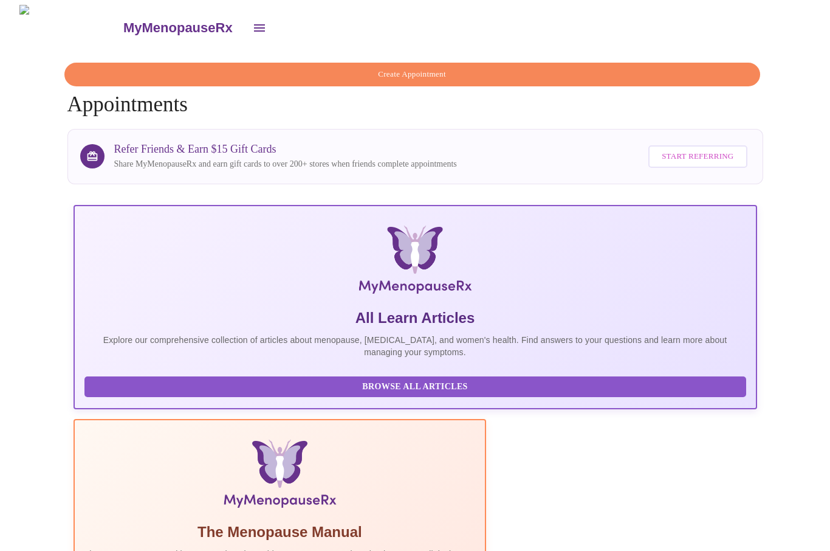
click at [315, 67] on span "Create Appointment" at bounding box center [412, 74] width 668 height 14
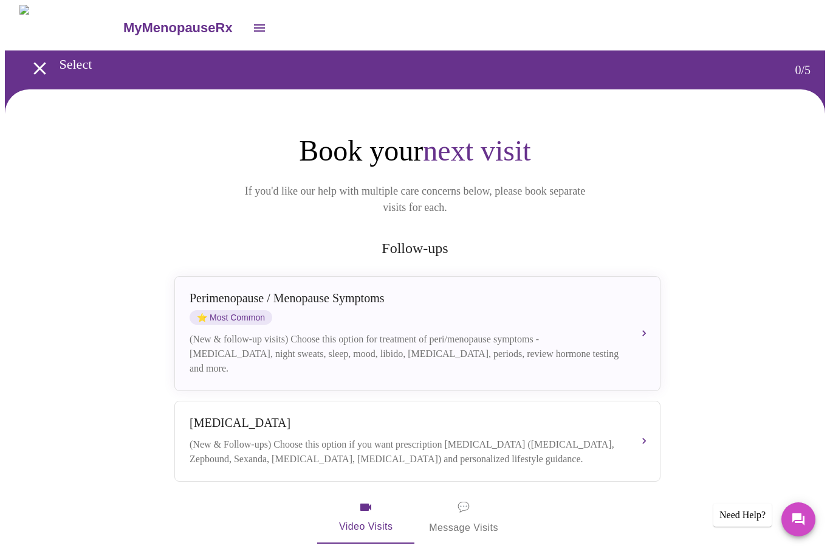
click at [220, 416] on div "[MEDICAL_DATA]" at bounding box center [406, 423] width 432 height 14
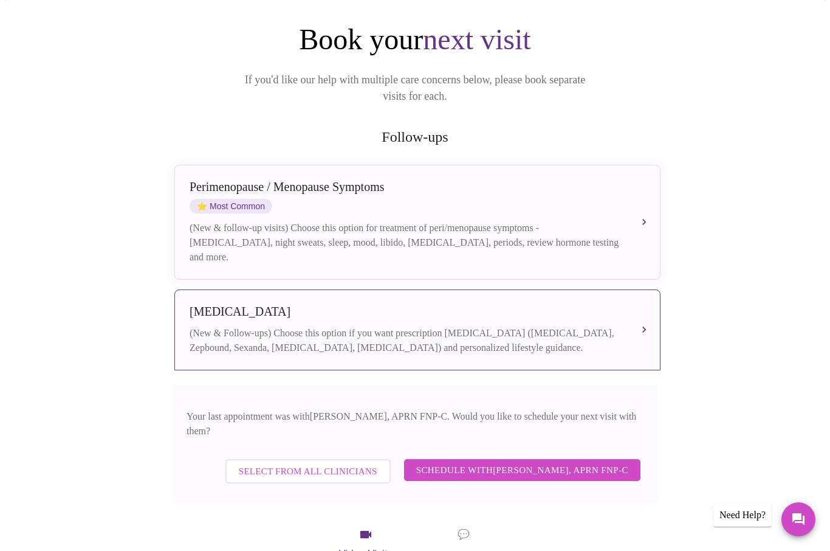
scroll to position [117, 0]
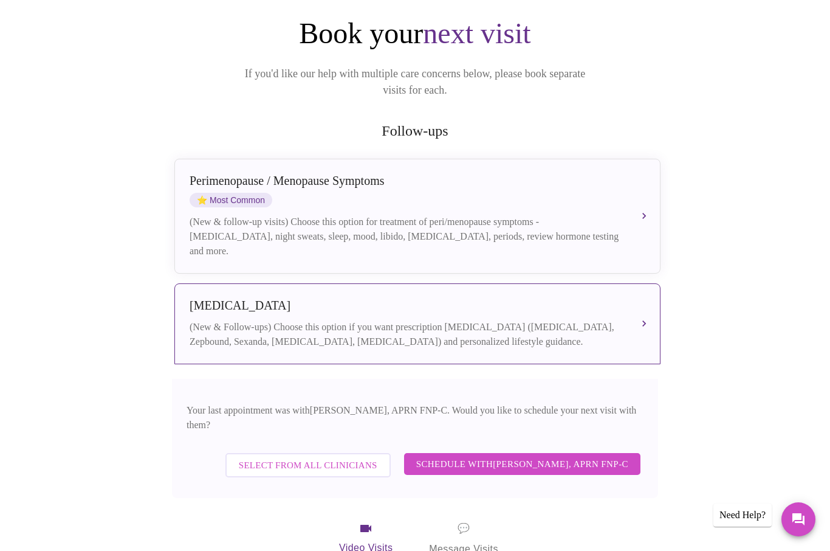
click at [292, 320] on div "(New & Follow-ups) Choose this option if you want prescription [MEDICAL_DATA] (…" at bounding box center [406, 334] width 432 height 29
click at [528, 456] on span "Schedule with [PERSON_NAME], APRN FNP-C" at bounding box center [522, 464] width 212 height 16
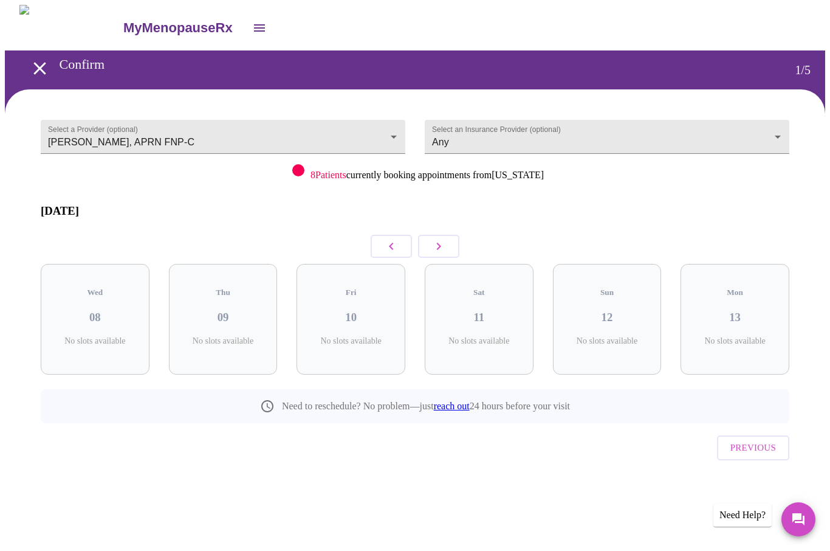
scroll to position [0, 0]
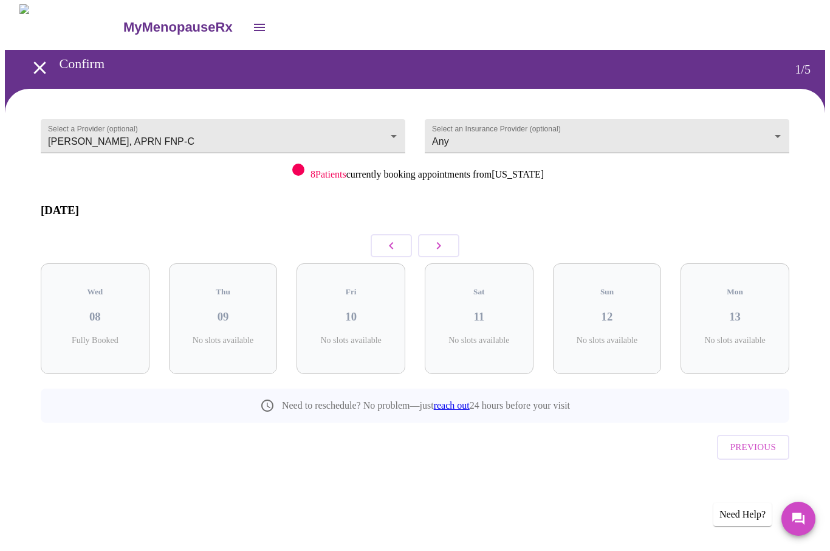
click at [434, 239] on icon "button" at bounding box center [439, 246] width 15 height 15
click at [449, 243] on button "button" at bounding box center [438, 246] width 41 height 23
click at [448, 243] on button "button" at bounding box center [438, 246] width 41 height 23
click at [455, 246] on button "button" at bounding box center [438, 246] width 41 height 23
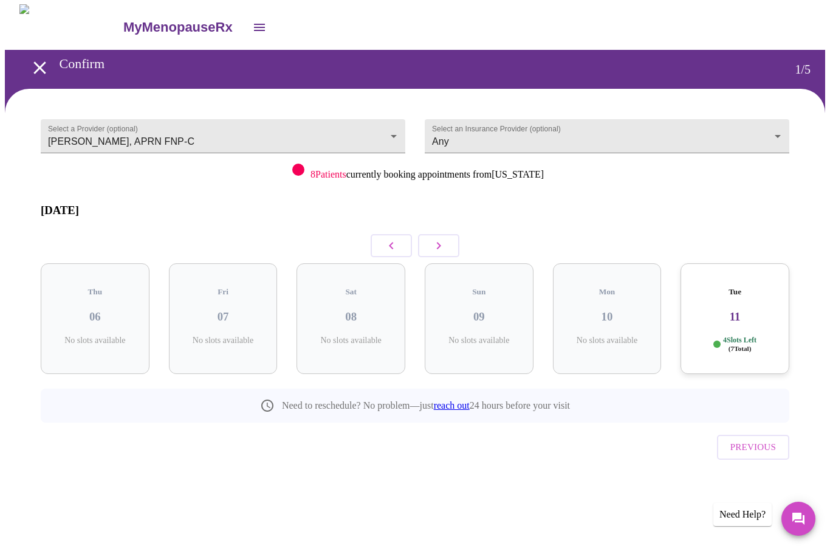
click at [389, 235] on button "button" at bounding box center [391, 246] width 41 height 23
click at [437, 239] on icon "button" at bounding box center [439, 246] width 15 height 15
click at [396, 239] on icon "button" at bounding box center [391, 246] width 15 height 15
click at [622, 311] on h3 "05" at bounding box center [735, 317] width 89 height 13
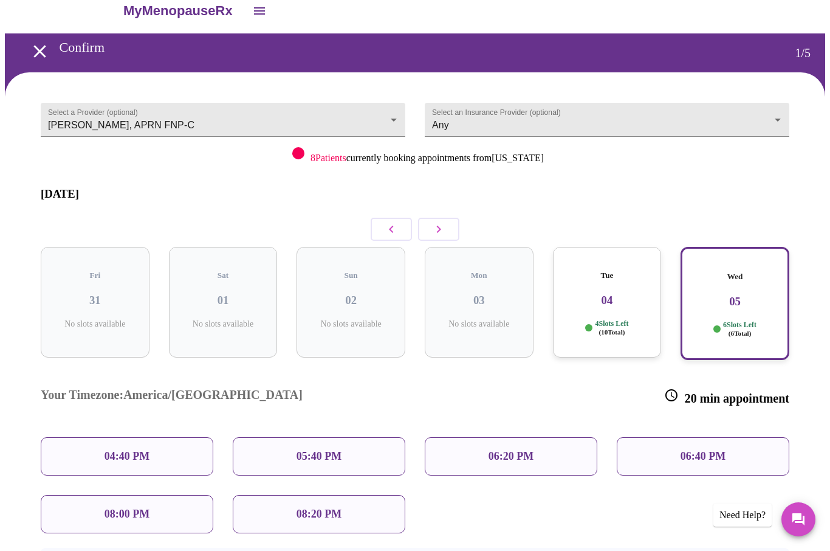
scroll to position [22, 0]
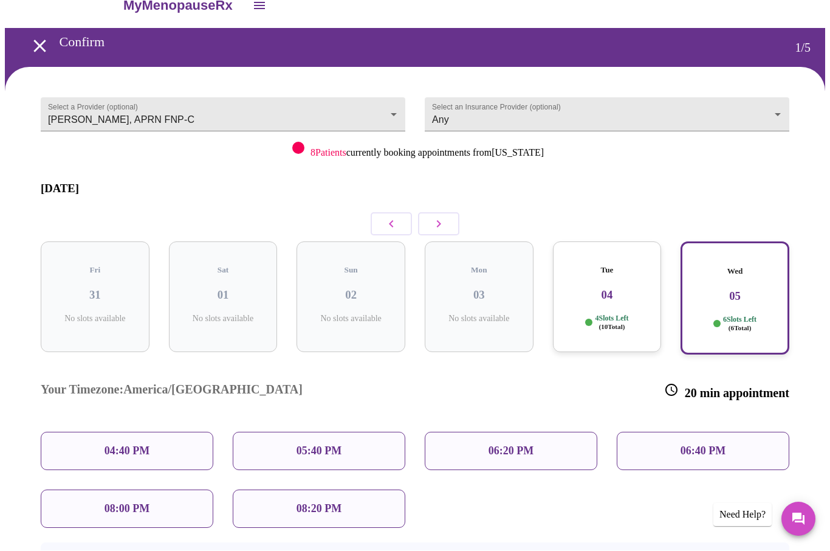
click at [439, 221] on icon "button" at bounding box center [439, 224] width 4 height 7
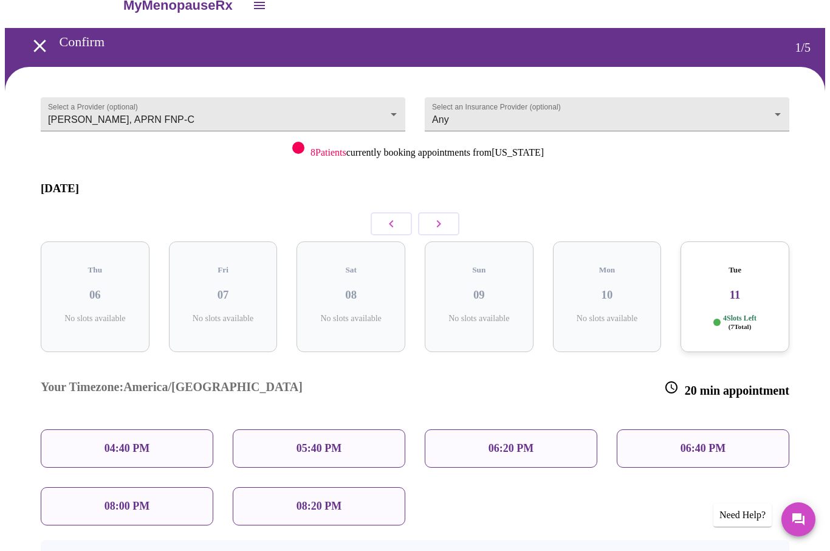
click at [393, 220] on icon "button" at bounding box center [391, 223] width 4 height 7
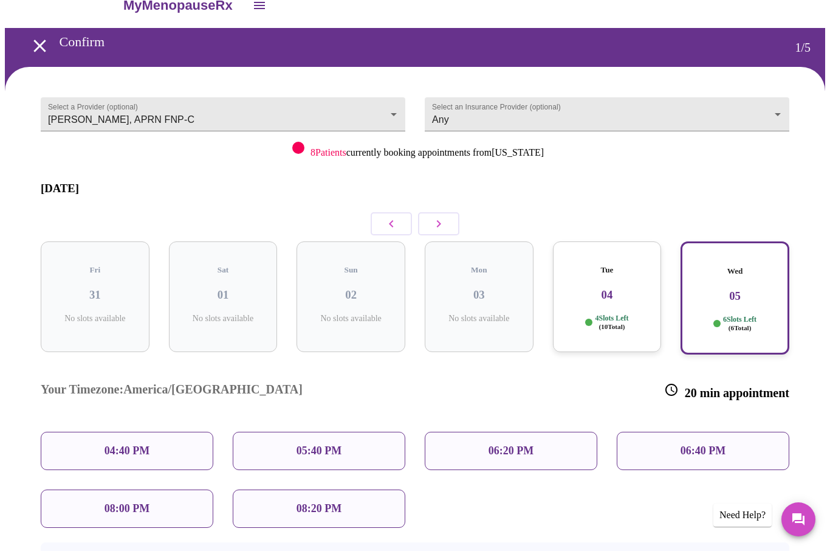
click at [119, 444] on p "04:40 PM" at bounding box center [127, 450] width 45 height 13
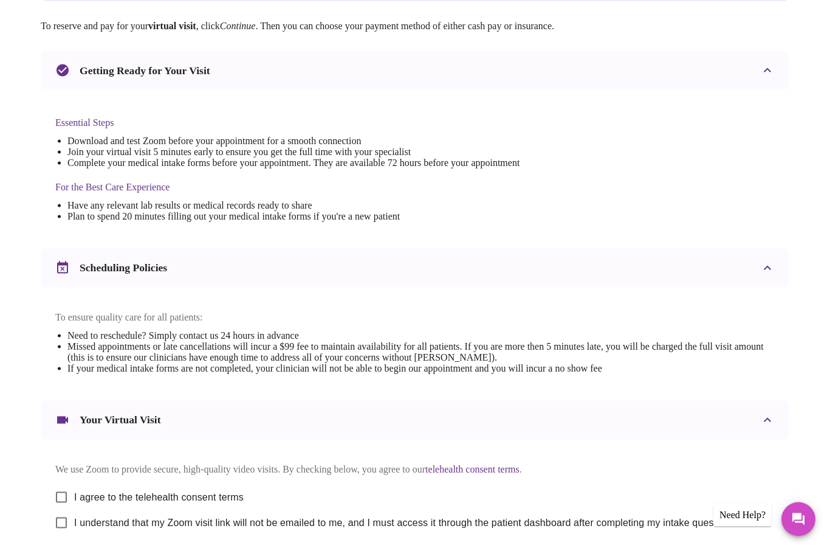
scroll to position [280, 0]
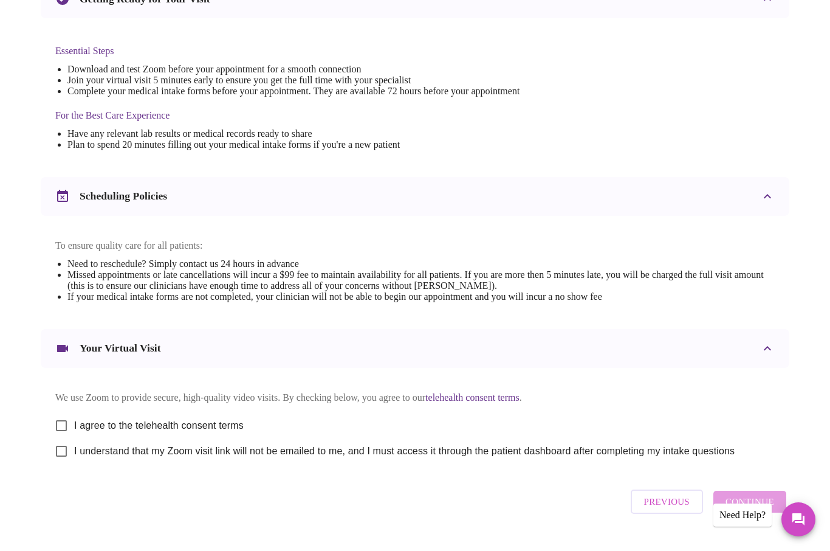
click at [71, 434] on input "I agree to the telehealth consent terms" at bounding box center [62, 426] width 26 height 26
checkbox input "true"
click at [59, 464] on input "I understand that my Zoom visit link will not be emailed to me, and I must acce…" at bounding box center [62, 451] width 26 height 26
checkbox input "true"
click at [622, 509] on span "Continue" at bounding box center [750, 502] width 49 height 16
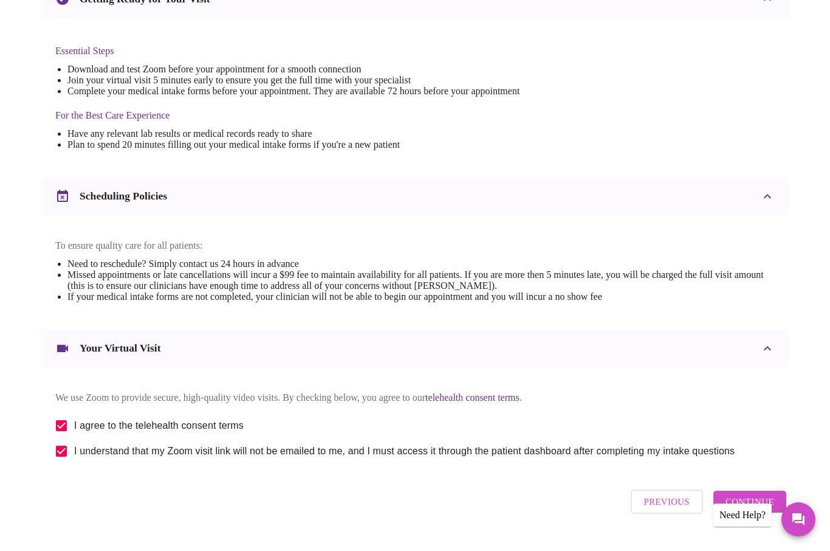
scroll to position [0, 0]
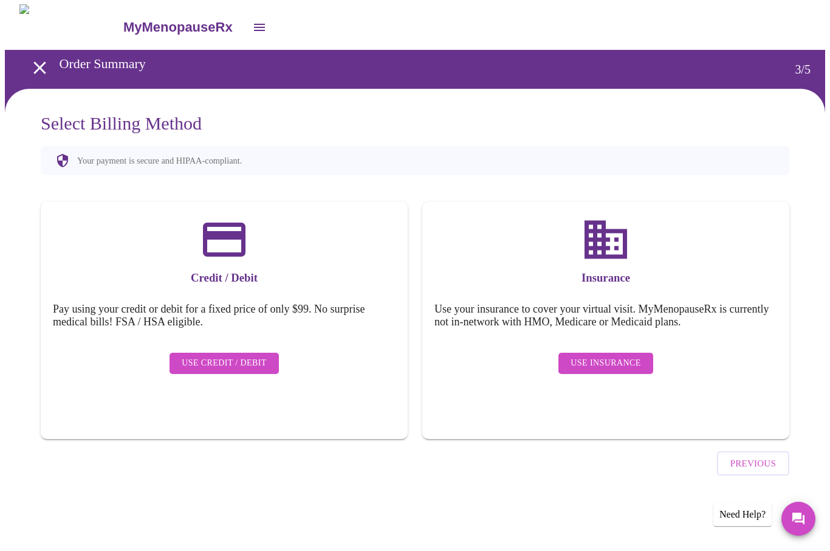
click at [622, 356] on span "Use Insurance" at bounding box center [606, 363] width 70 height 15
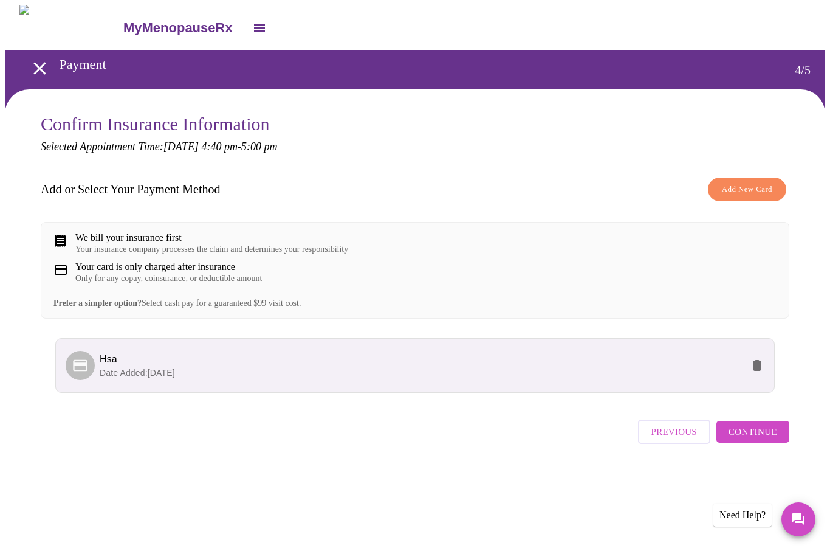
click at [622, 440] on span "Continue" at bounding box center [753, 432] width 49 height 16
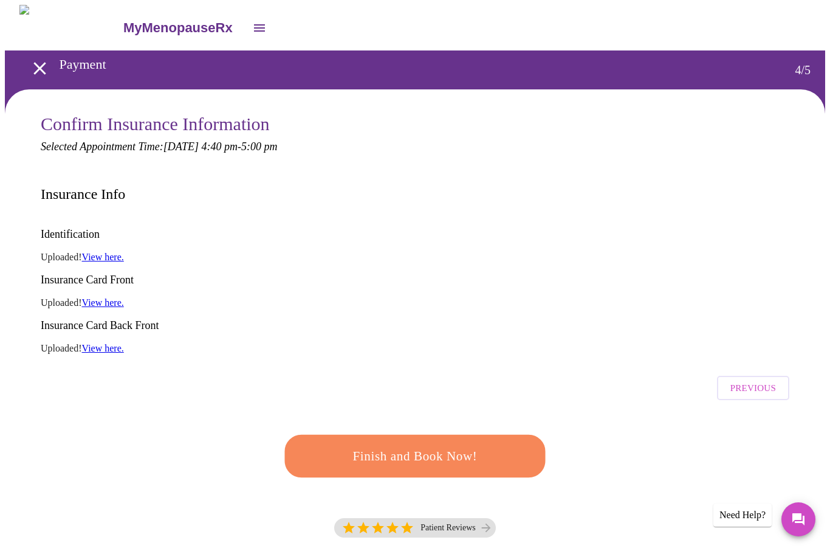
click at [407, 444] on span "Finish and Book Now!" at bounding box center [415, 455] width 226 height 22
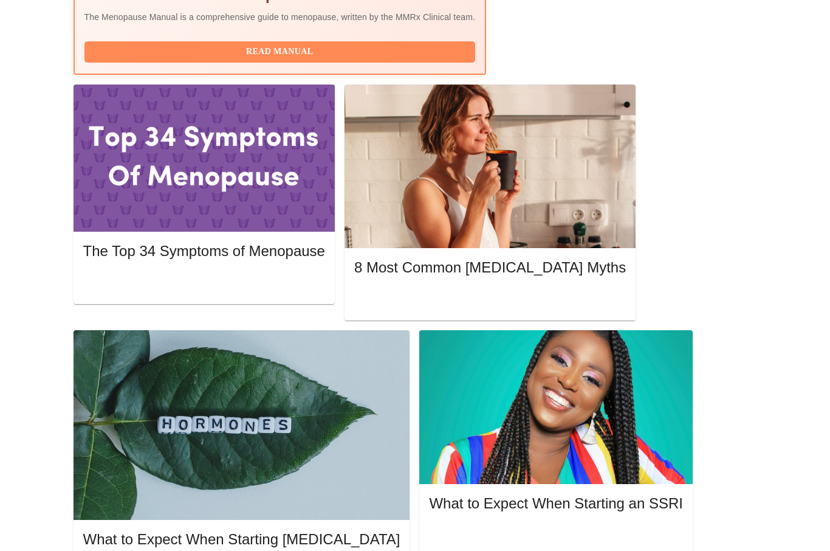
scroll to position [579, 0]
